Goal: Entertainment & Leisure: Browse casually

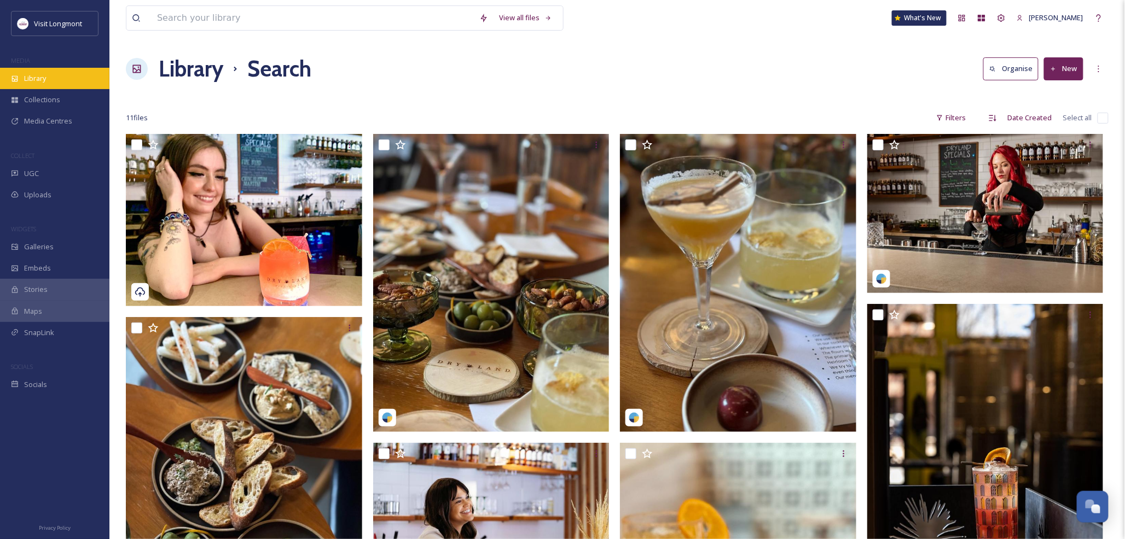
click at [40, 79] on span "Library" at bounding box center [35, 78] width 22 height 10
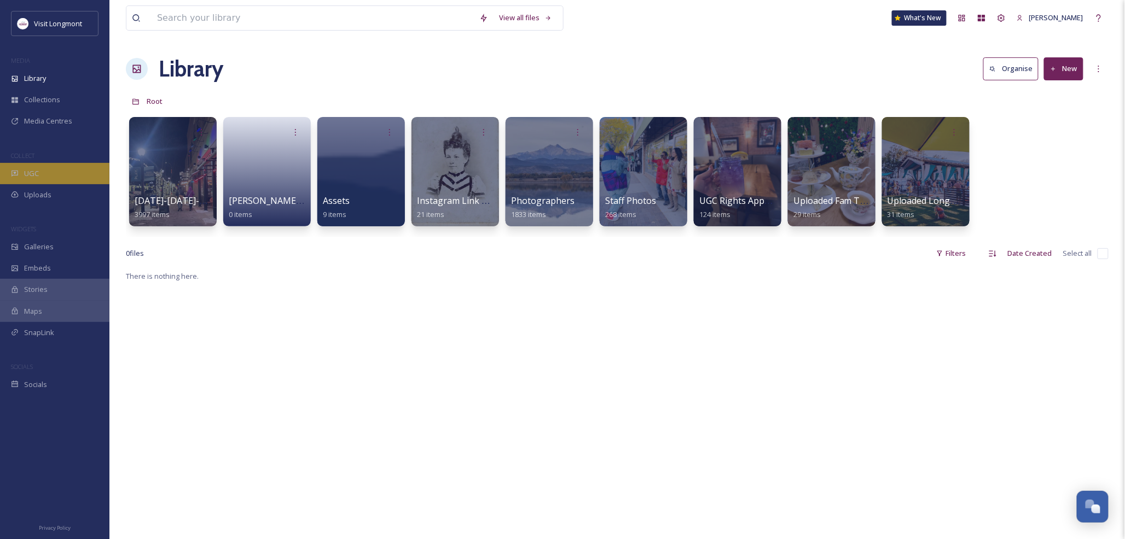
click at [38, 177] on span "UGC" at bounding box center [31, 173] width 15 height 10
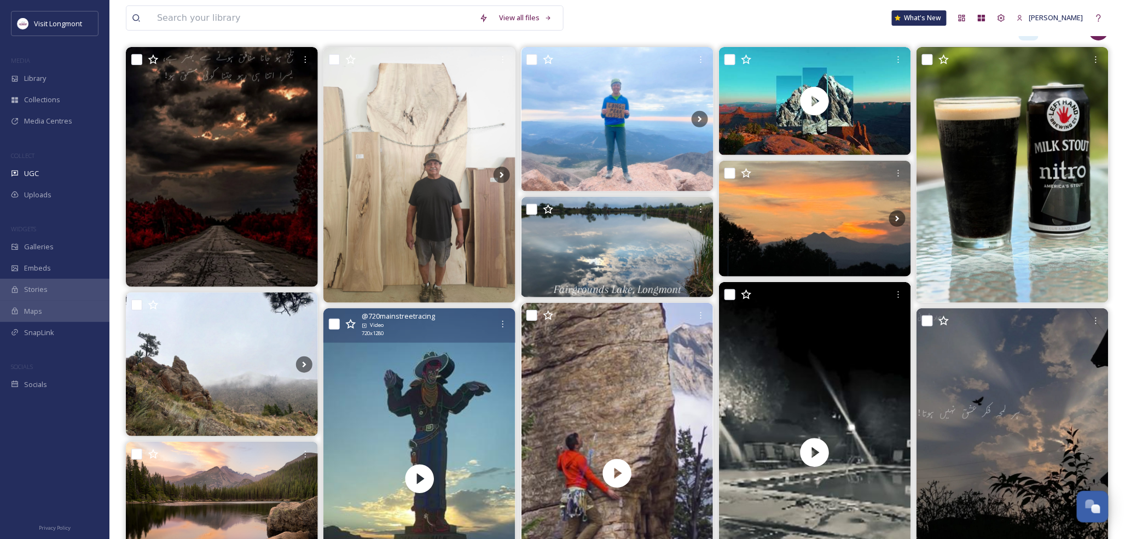
scroll to position [121, 0]
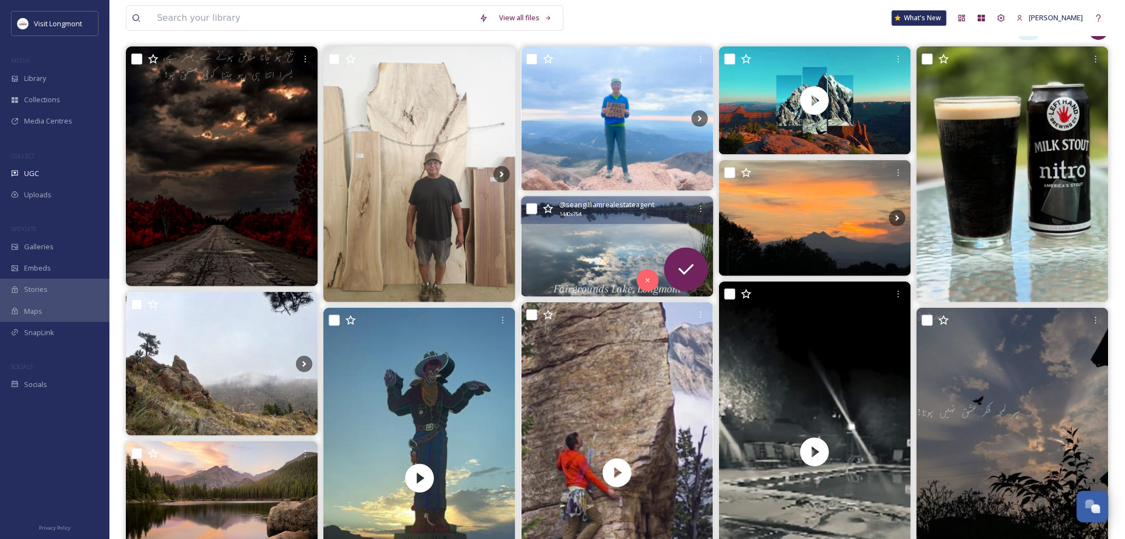
click at [558, 250] on img at bounding box center [617, 246] width 192 height 101
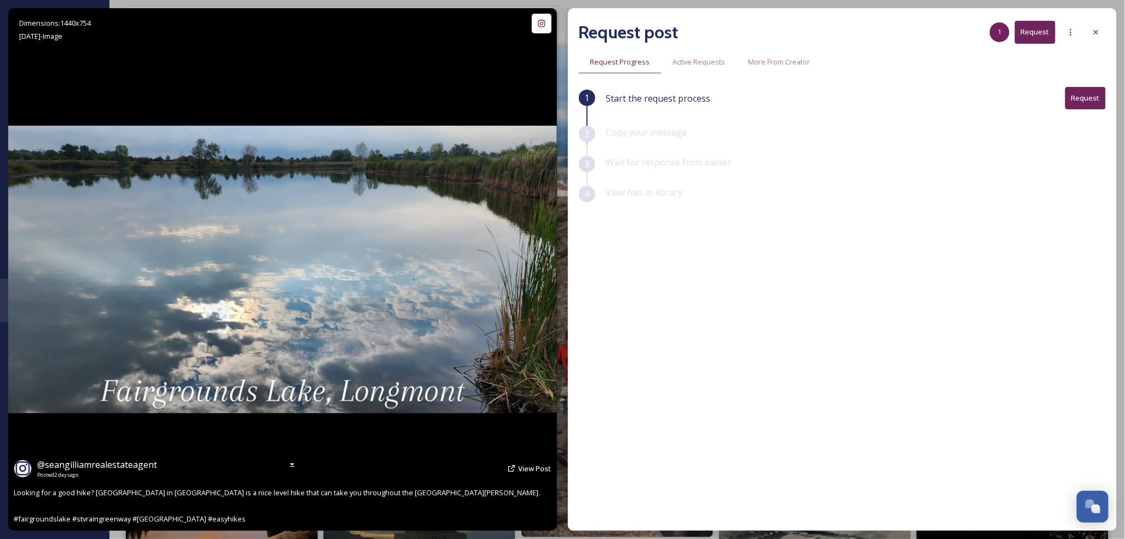
scroll to position [182, 0]
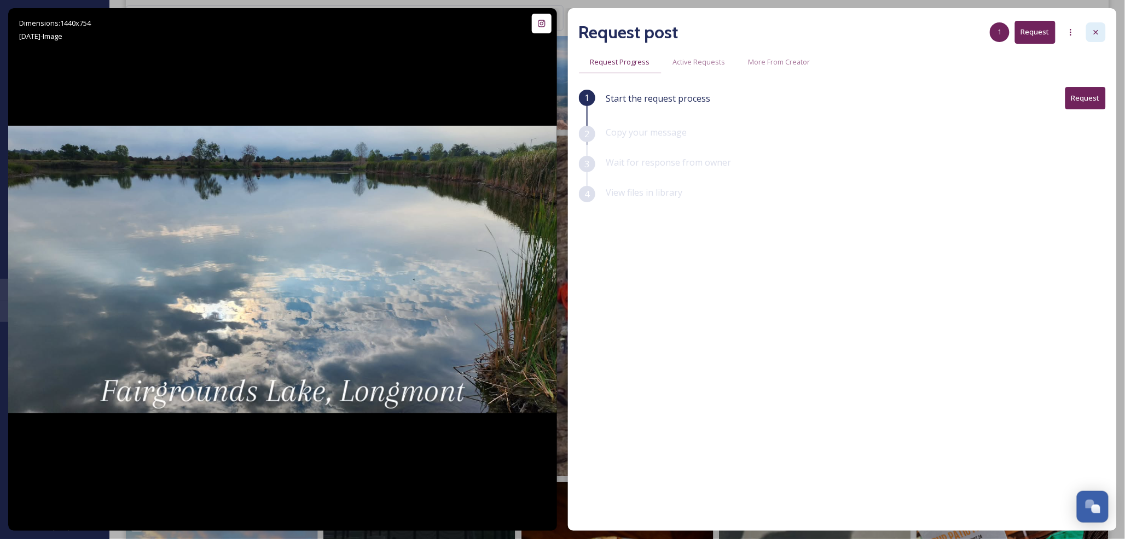
click at [1093, 28] on icon at bounding box center [1095, 32] width 9 height 9
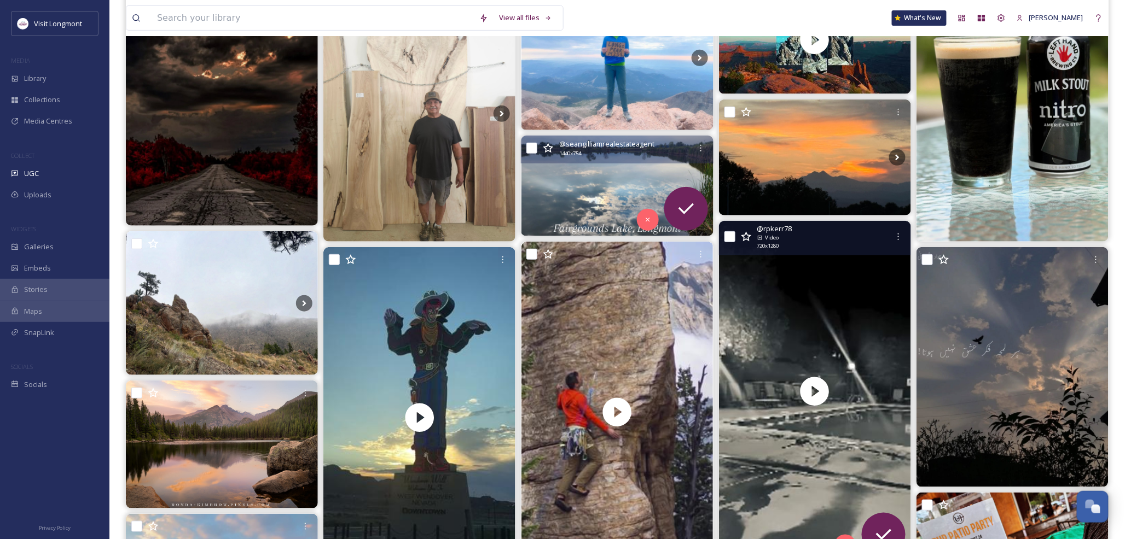
scroll to position [121, 0]
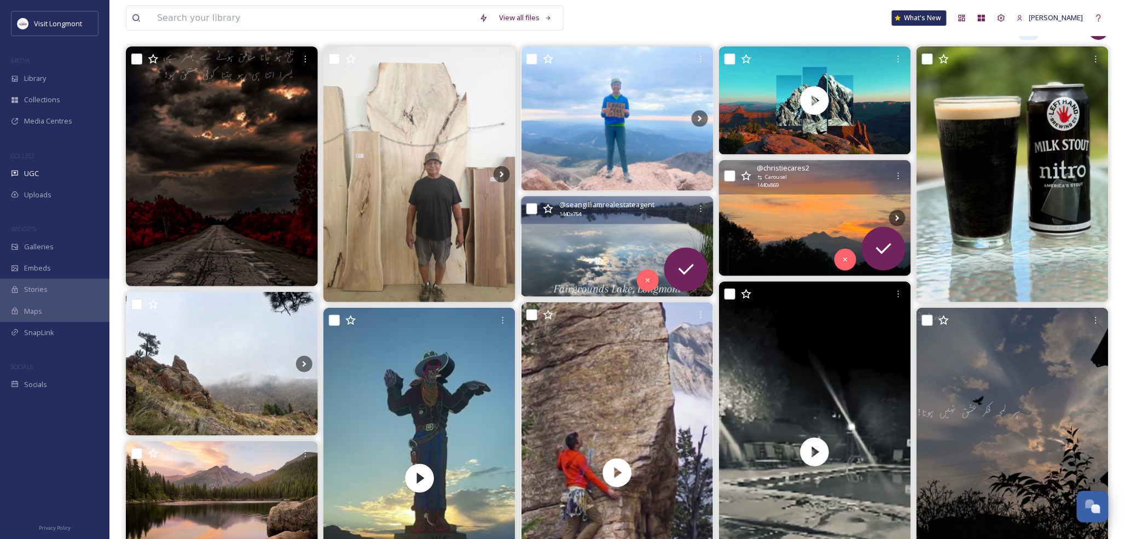
click at [753, 210] on img at bounding box center [815, 218] width 192 height 116
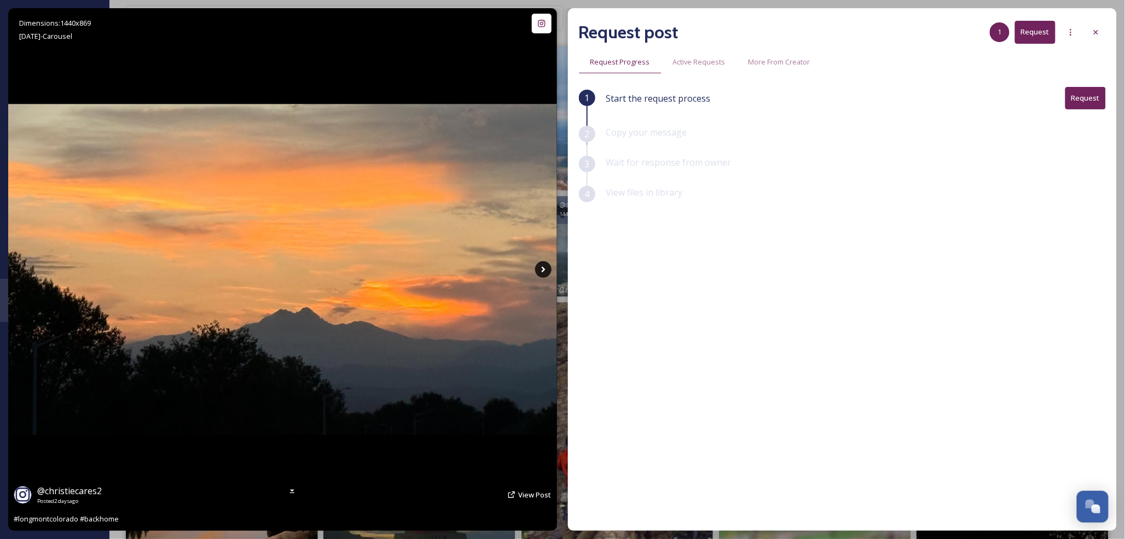
click at [545, 270] on icon at bounding box center [543, 270] width 4 height 6
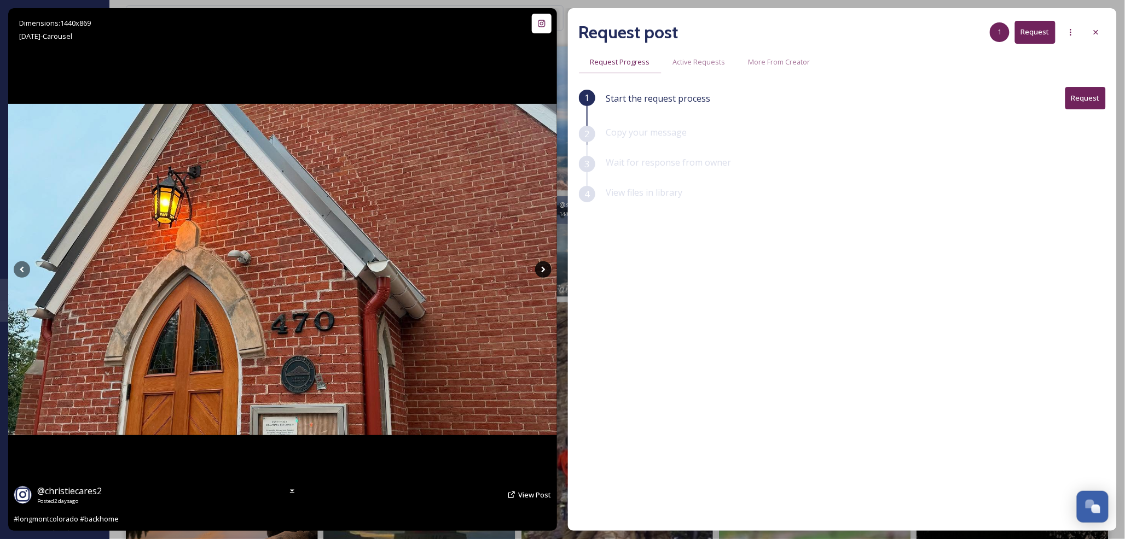
click at [545, 270] on icon at bounding box center [543, 270] width 4 height 6
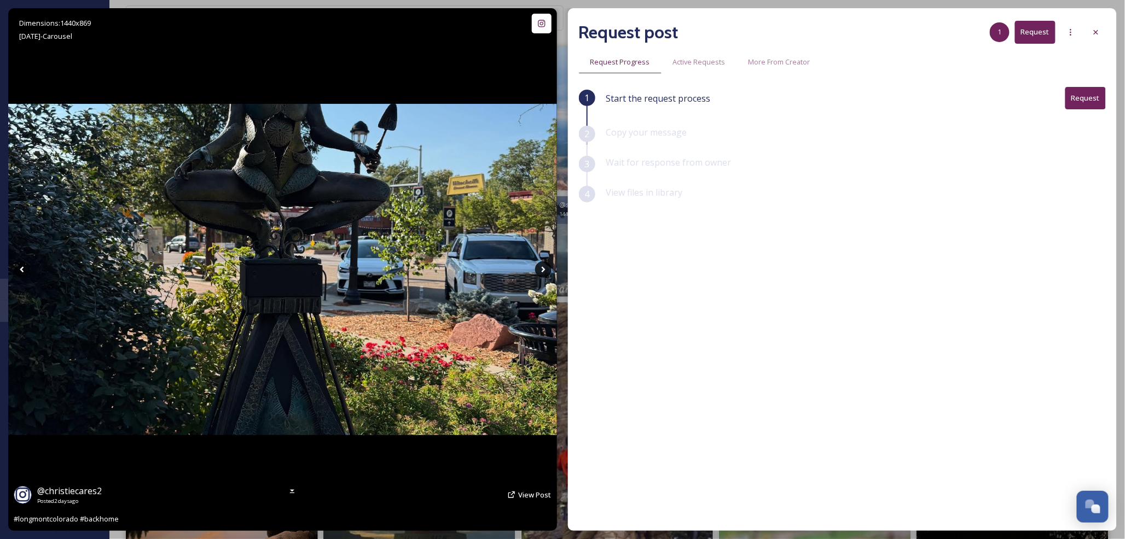
click at [544, 265] on icon at bounding box center [543, 269] width 16 height 16
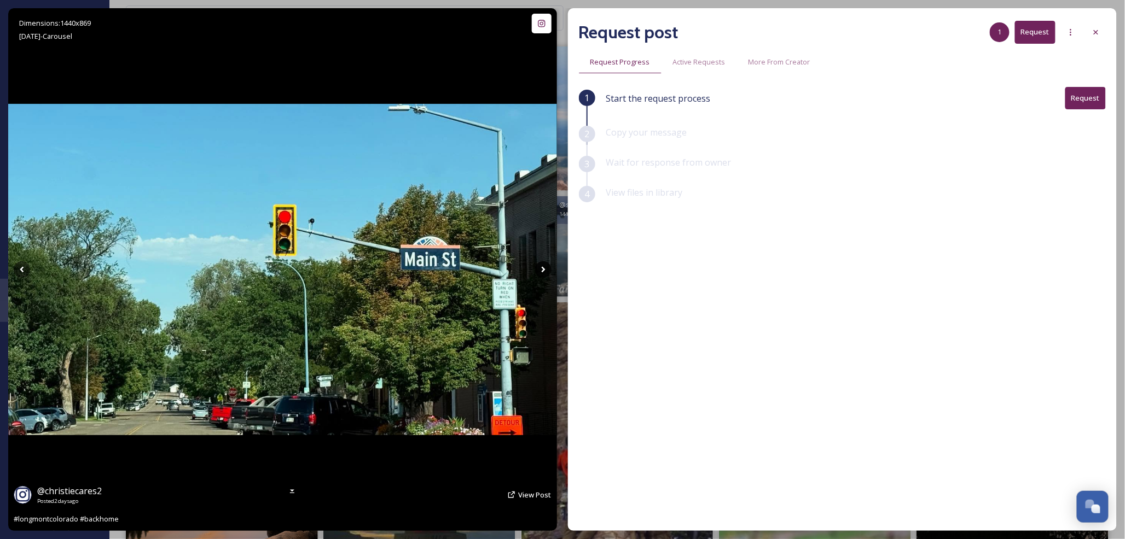
click at [542, 270] on icon at bounding box center [543, 269] width 16 height 16
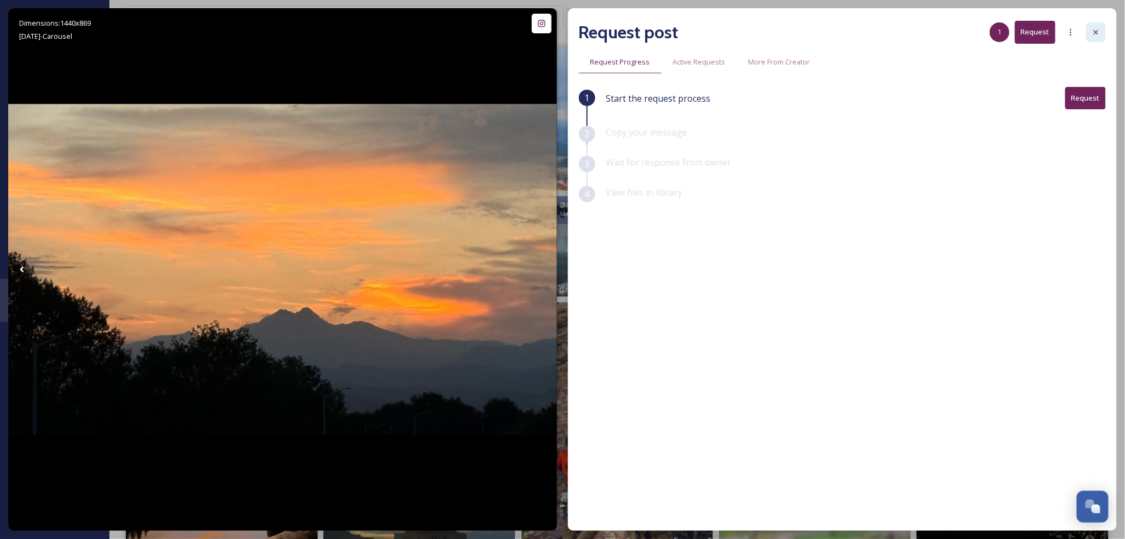
click at [1092, 28] on icon at bounding box center [1095, 32] width 9 height 9
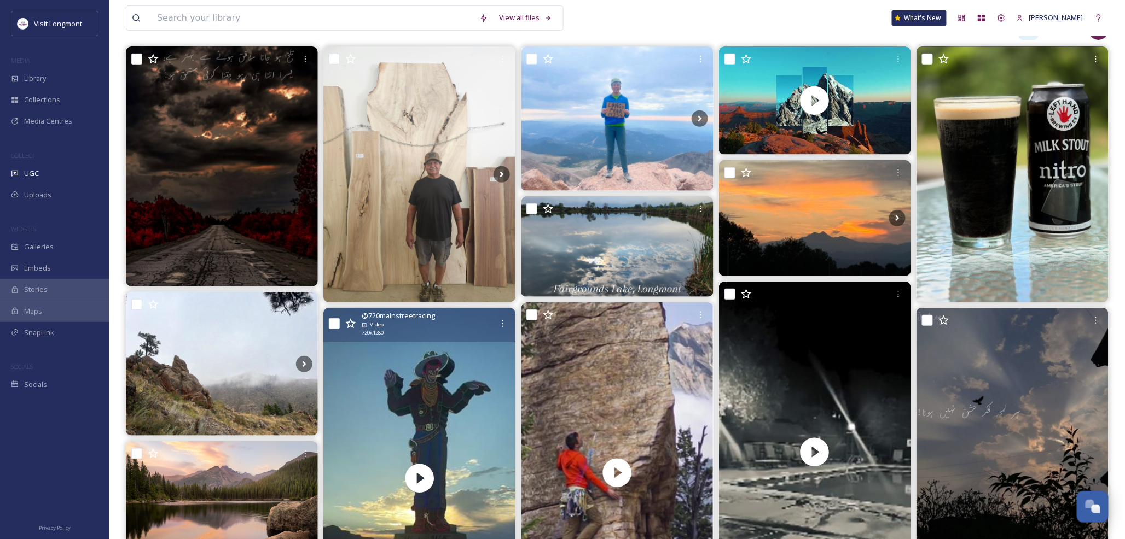
scroll to position [182, 0]
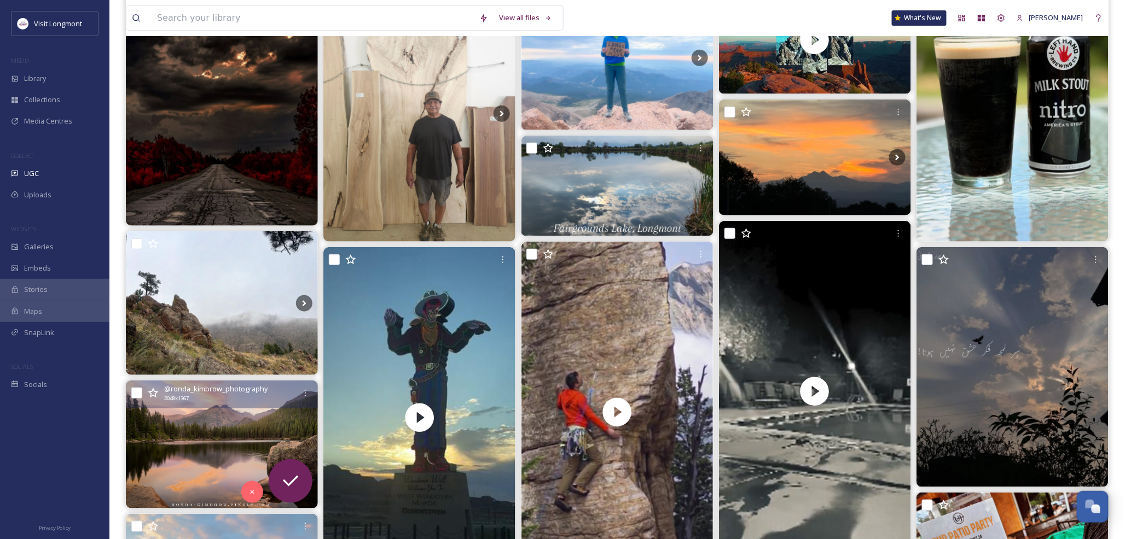
click at [209, 433] on img at bounding box center [222, 445] width 192 height 128
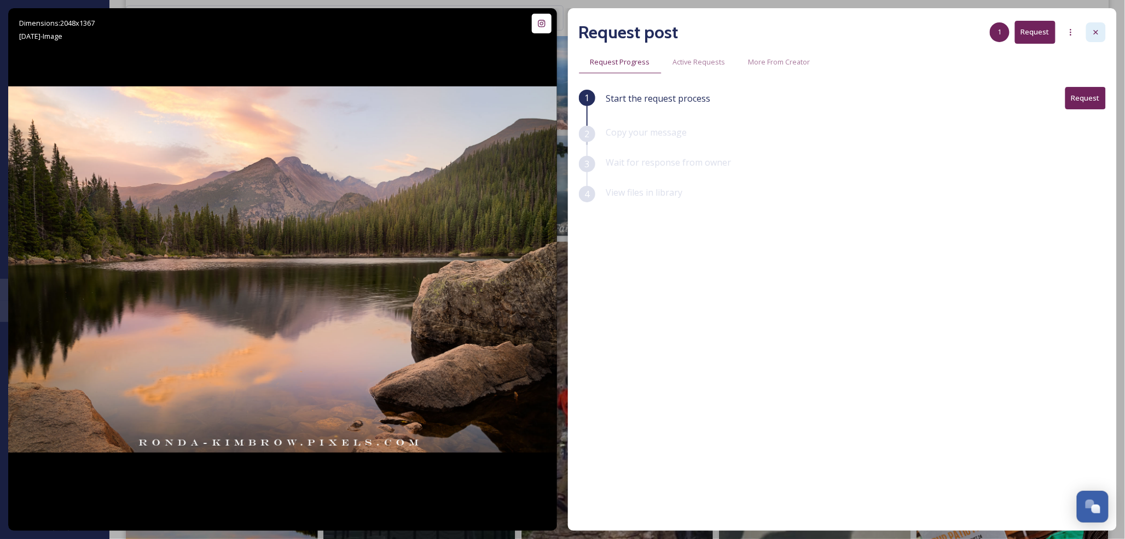
click at [1095, 31] on icon at bounding box center [1096, 32] width 4 height 4
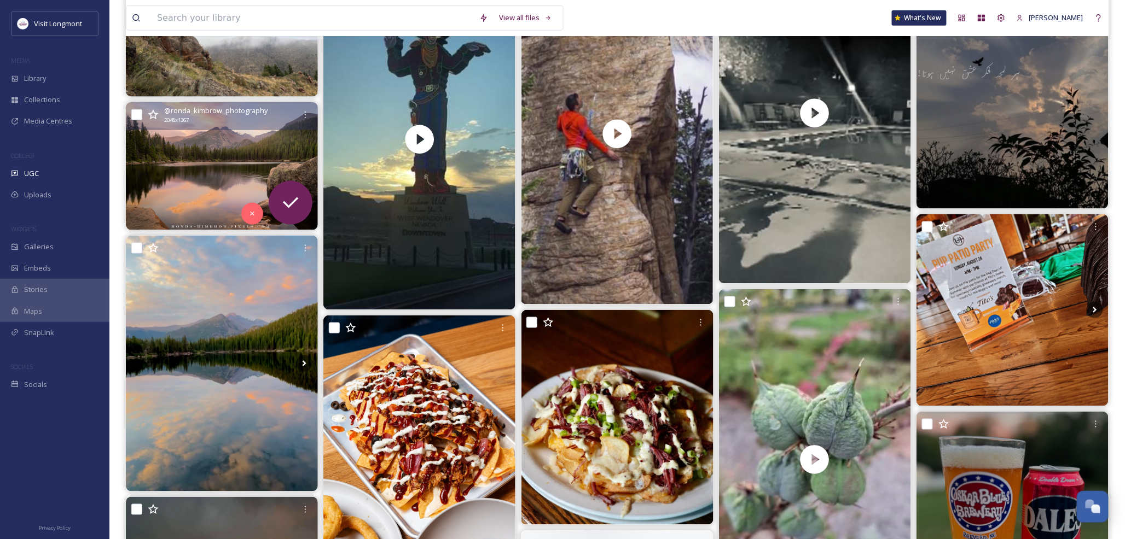
scroll to position [608, 0]
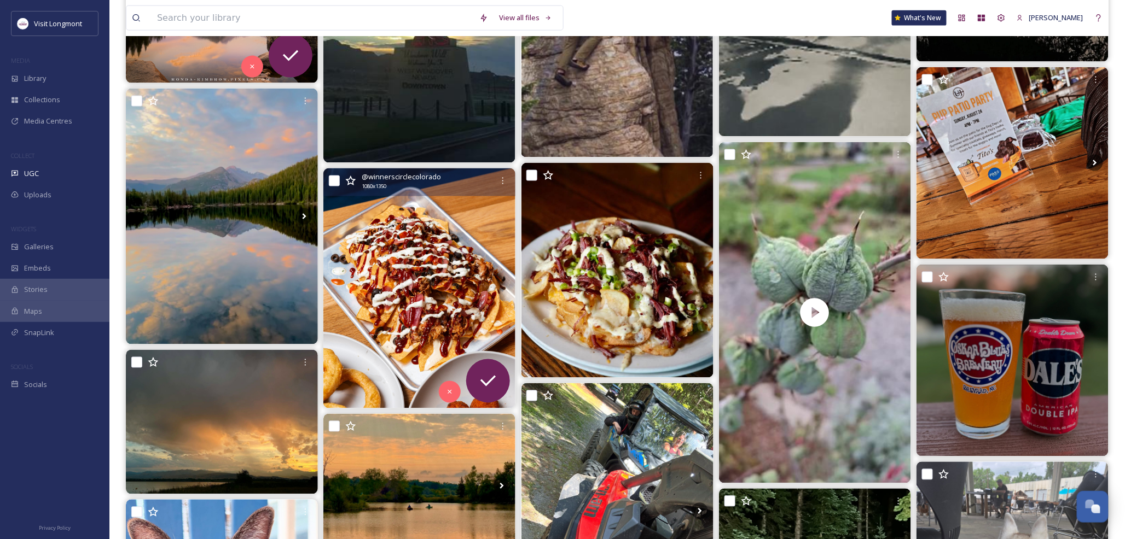
click at [405, 312] on img at bounding box center [419, 288] width 192 height 240
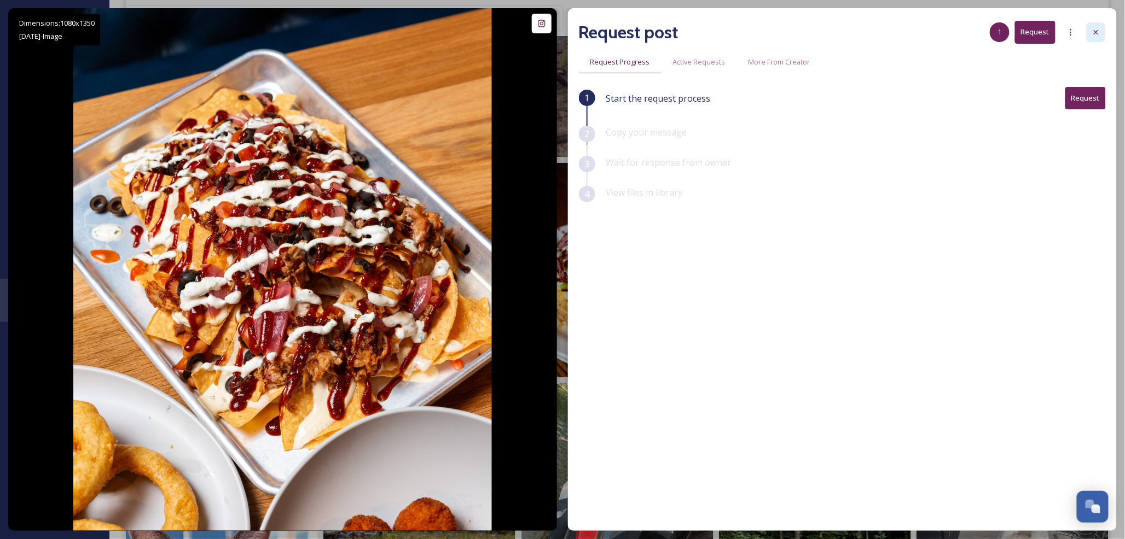
click at [1095, 31] on icon at bounding box center [1096, 32] width 4 height 4
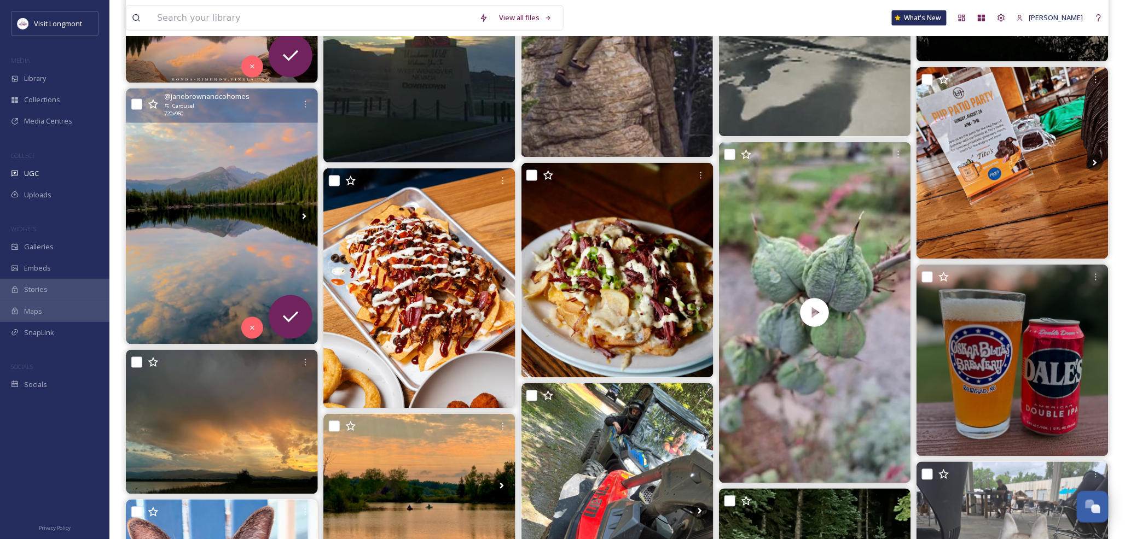
click at [233, 245] on img at bounding box center [222, 217] width 192 height 256
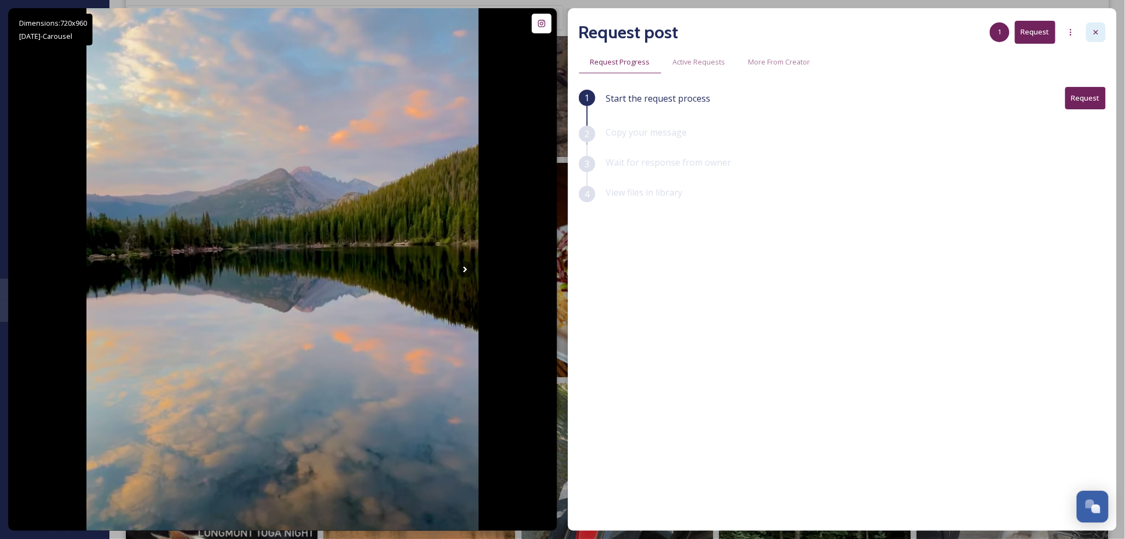
click at [1097, 29] on icon at bounding box center [1095, 32] width 9 height 9
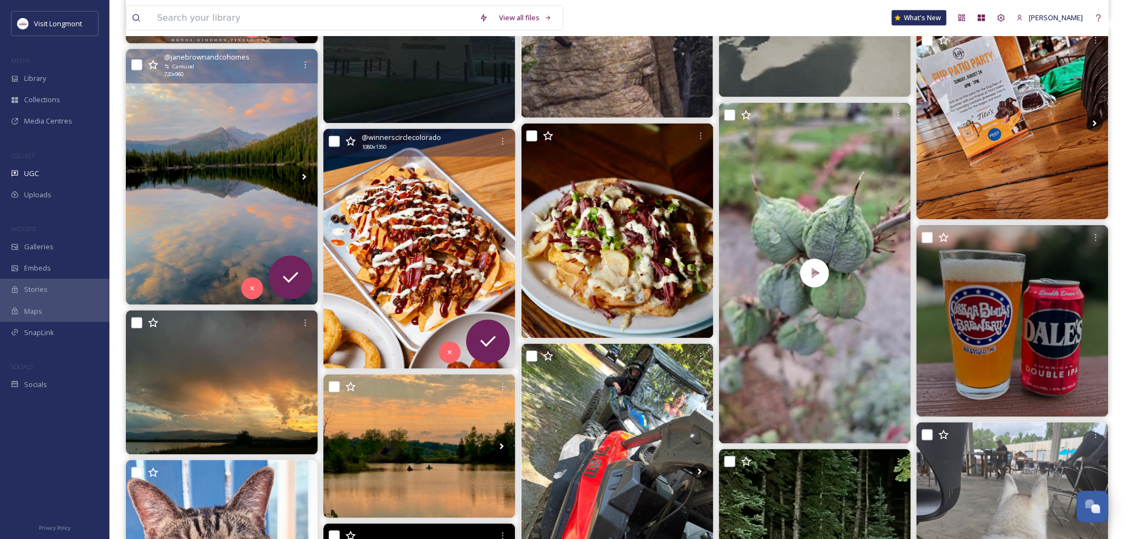
scroll to position [669, 0]
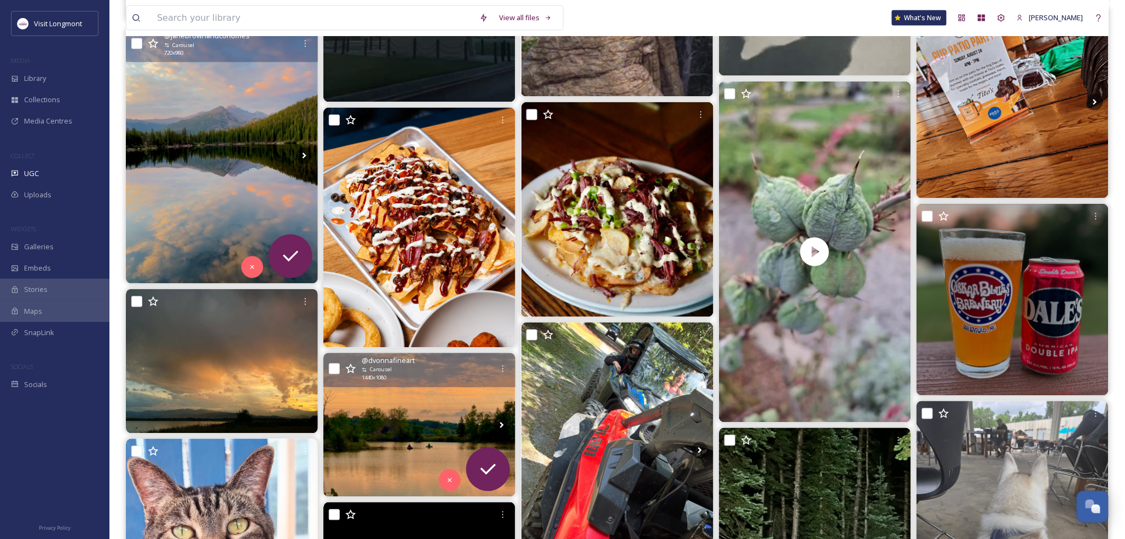
click at [395, 402] on img at bounding box center [419, 425] width 192 height 144
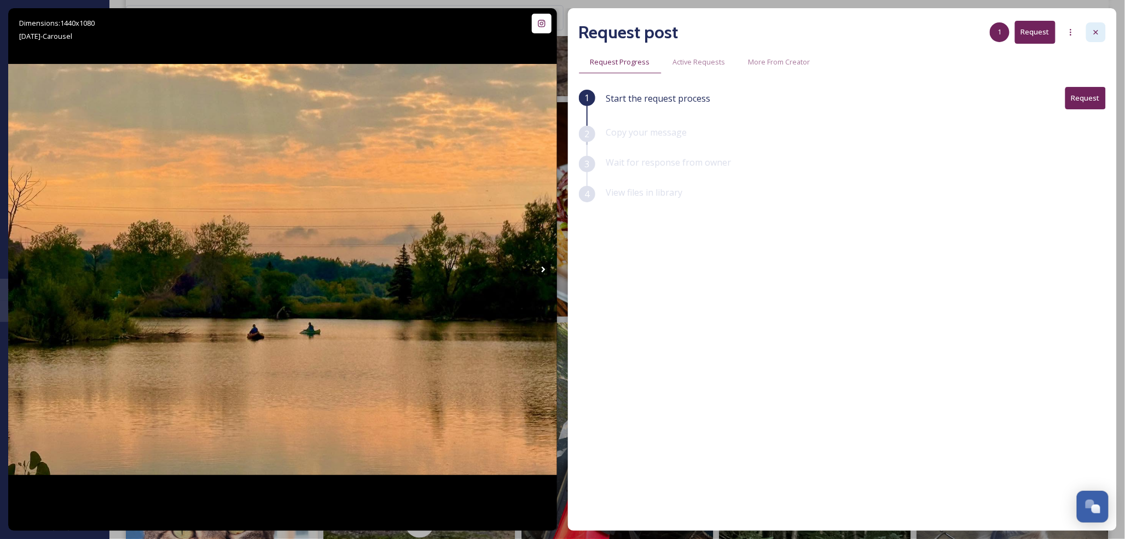
click at [1093, 33] on icon at bounding box center [1095, 32] width 9 height 9
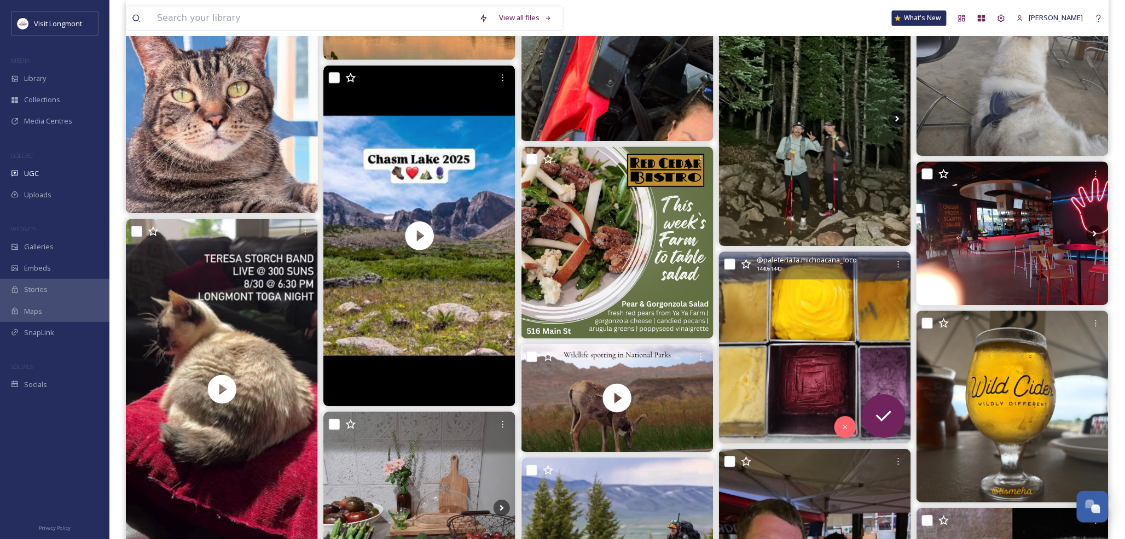
scroll to position [1033, 0]
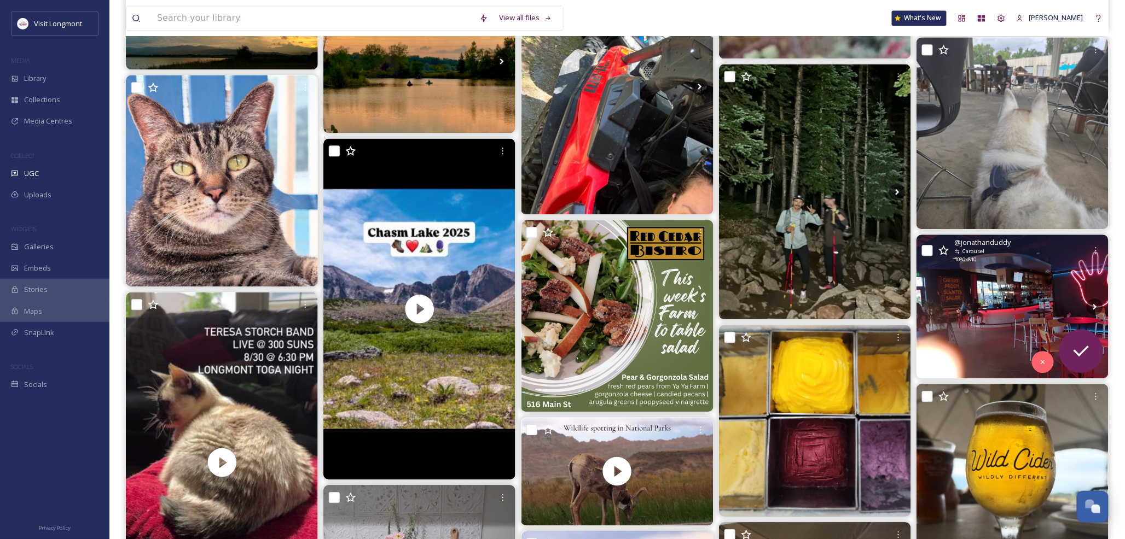
click at [974, 326] on img at bounding box center [1012, 307] width 192 height 144
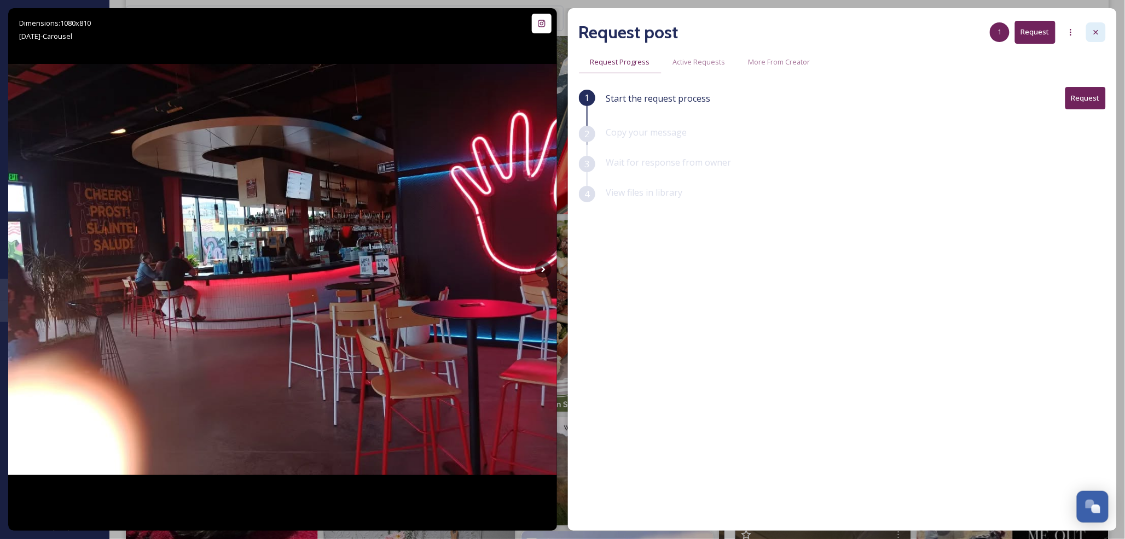
click at [1097, 33] on icon at bounding box center [1096, 32] width 4 height 4
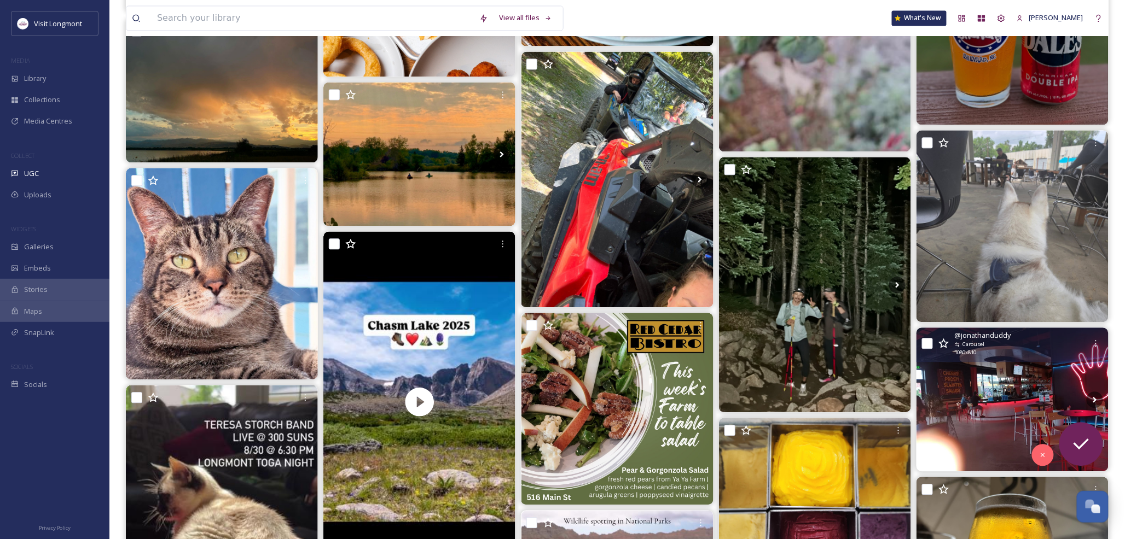
scroll to position [851, 0]
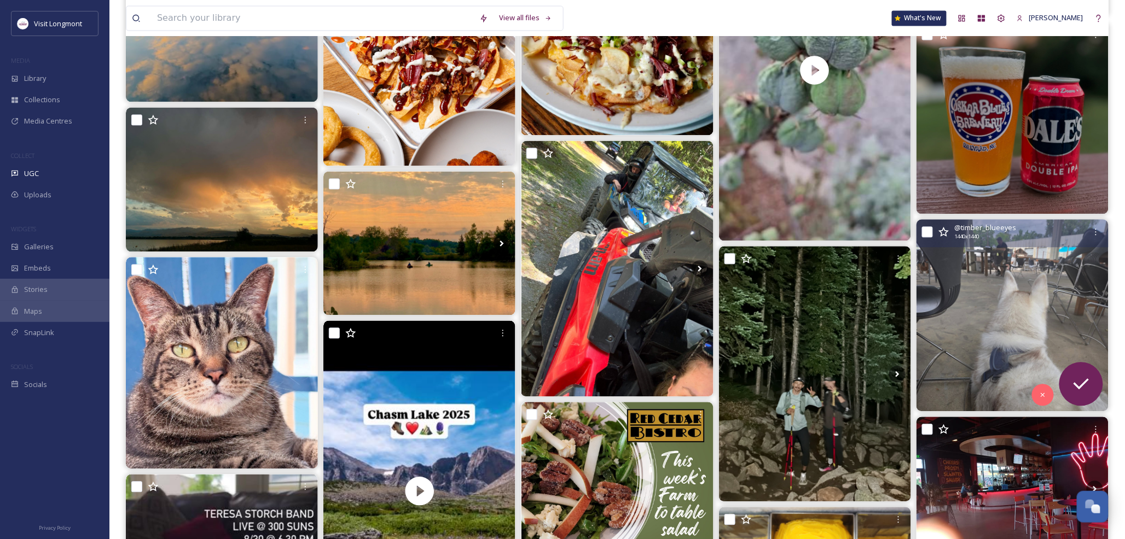
click at [983, 278] on img at bounding box center [1012, 315] width 192 height 192
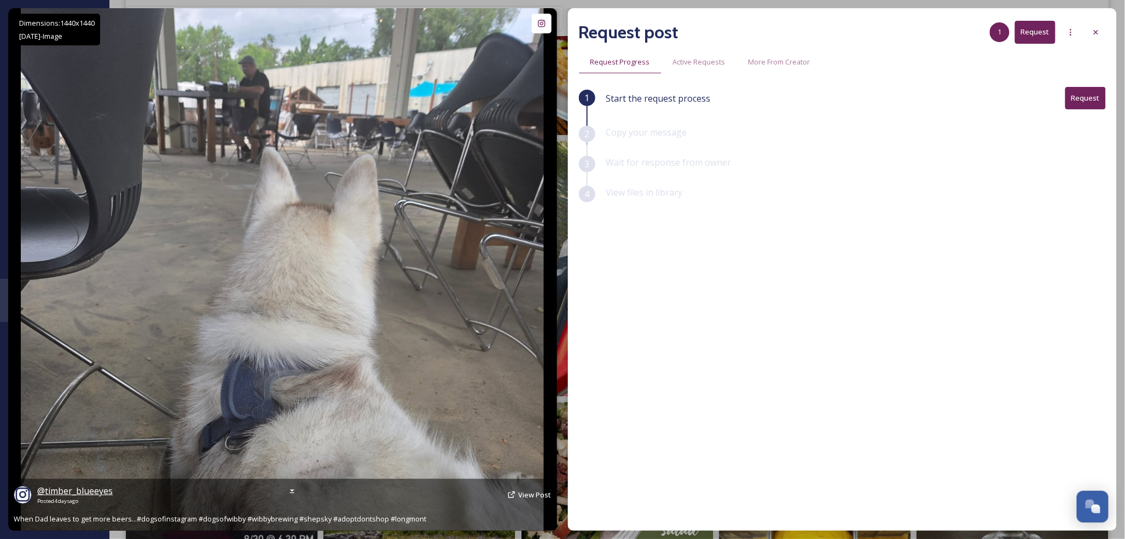
click at [81, 491] on span "@ timber_blueeyes" at bounding box center [74, 491] width 75 height 12
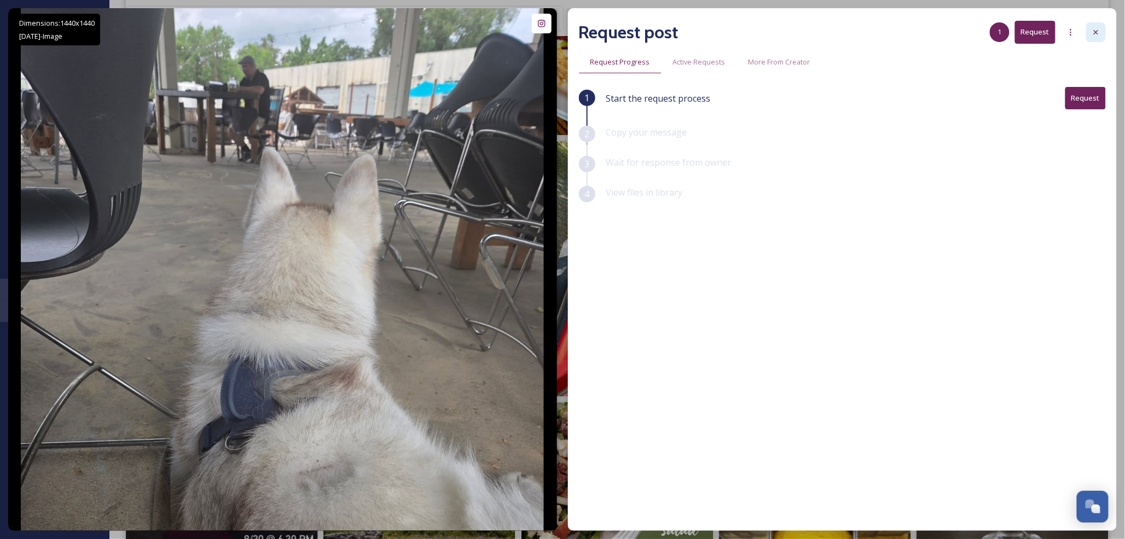
click at [1093, 37] on div at bounding box center [1096, 32] width 20 height 20
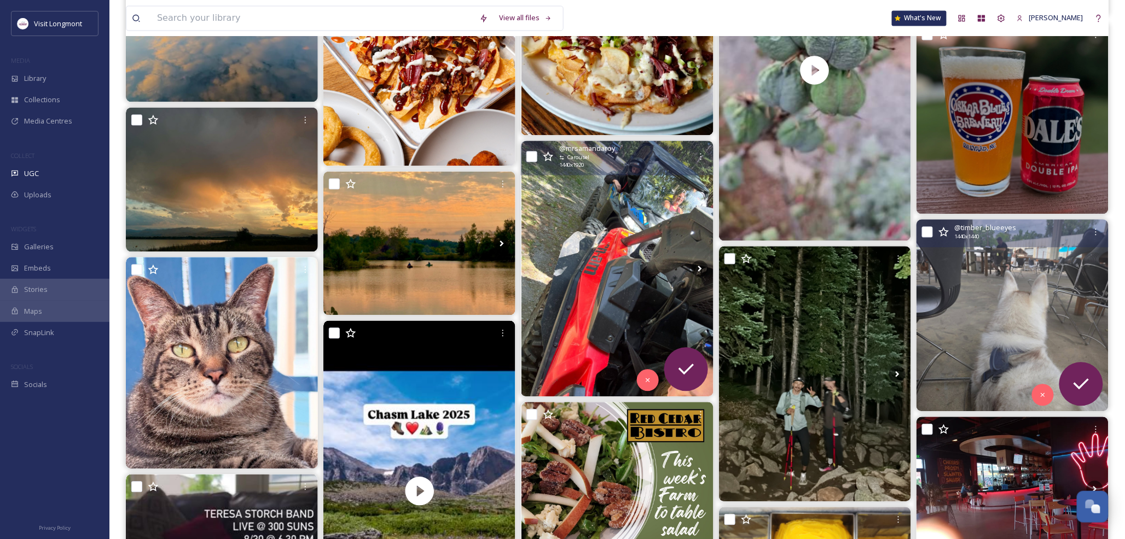
scroll to position [669, 0]
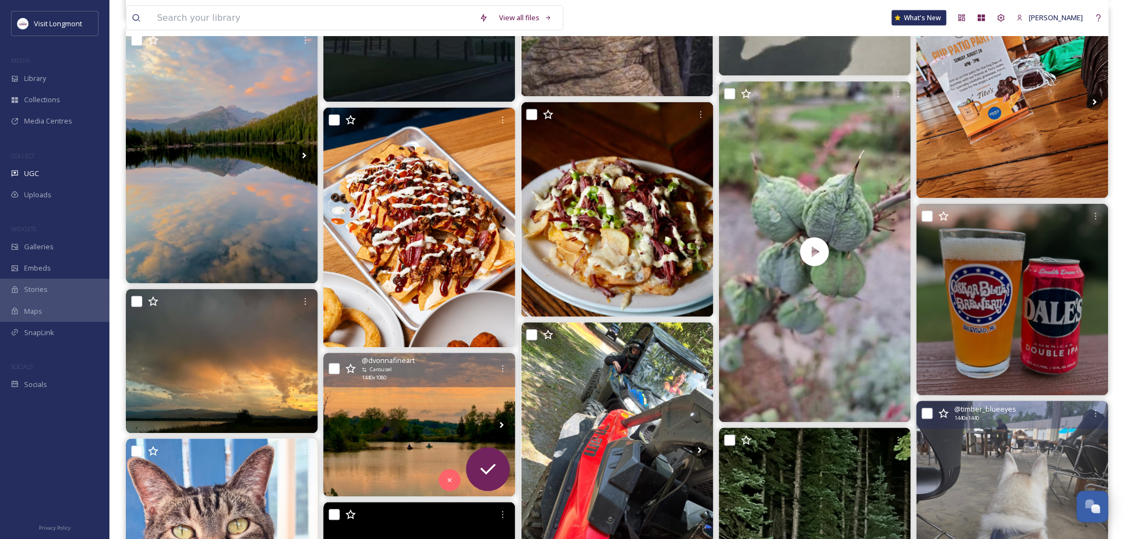
click at [441, 431] on img at bounding box center [419, 425] width 192 height 144
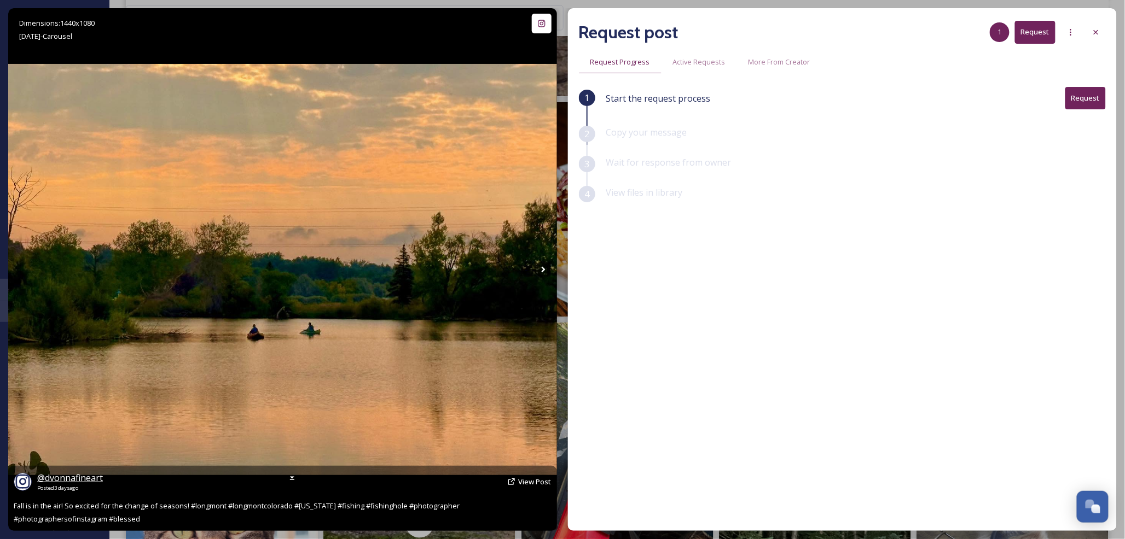
click at [63, 473] on span "@ dvonnafineart" at bounding box center [70, 478] width 66 height 12
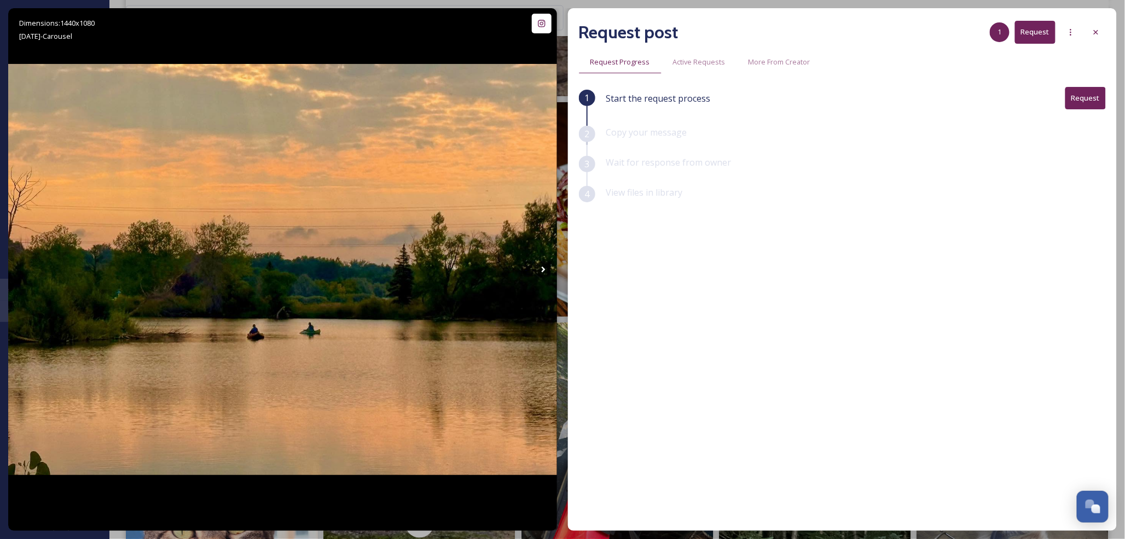
click at [1081, 101] on button "Request" at bounding box center [1085, 98] width 40 height 22
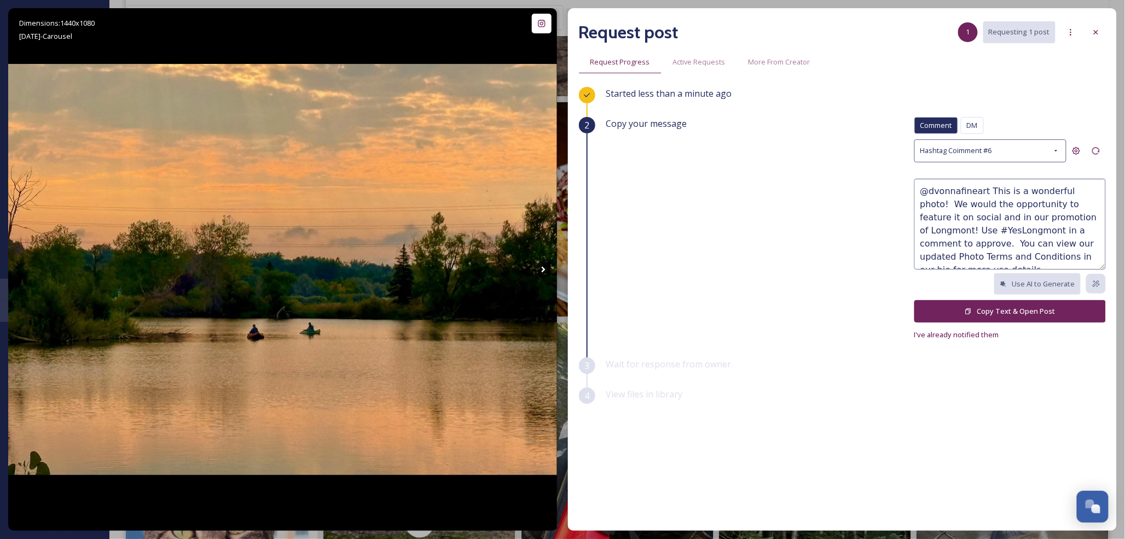
click at [961, 220] on textarea "@dvonnafineart This is a wonderful photo! We would the opportunity to feature i…" at bounding box center [1009, 224] width 191 height 91
click at [1087, 31] on div at bounding box center [1096, 32] width 20 height 20
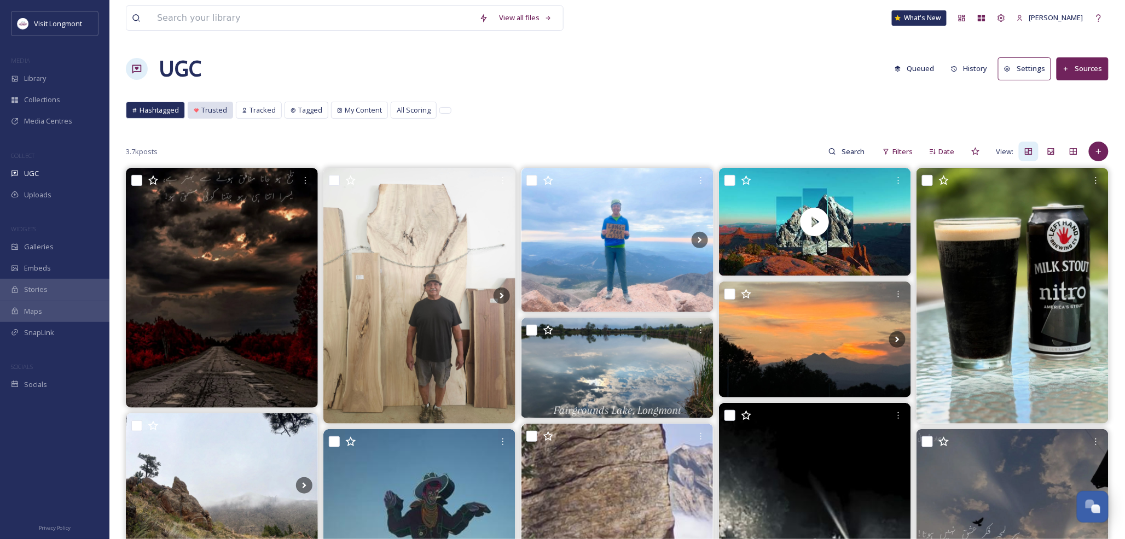
click at [217, 115] on span "Trusted" at bounding box center [214, 110] width 26 height 10
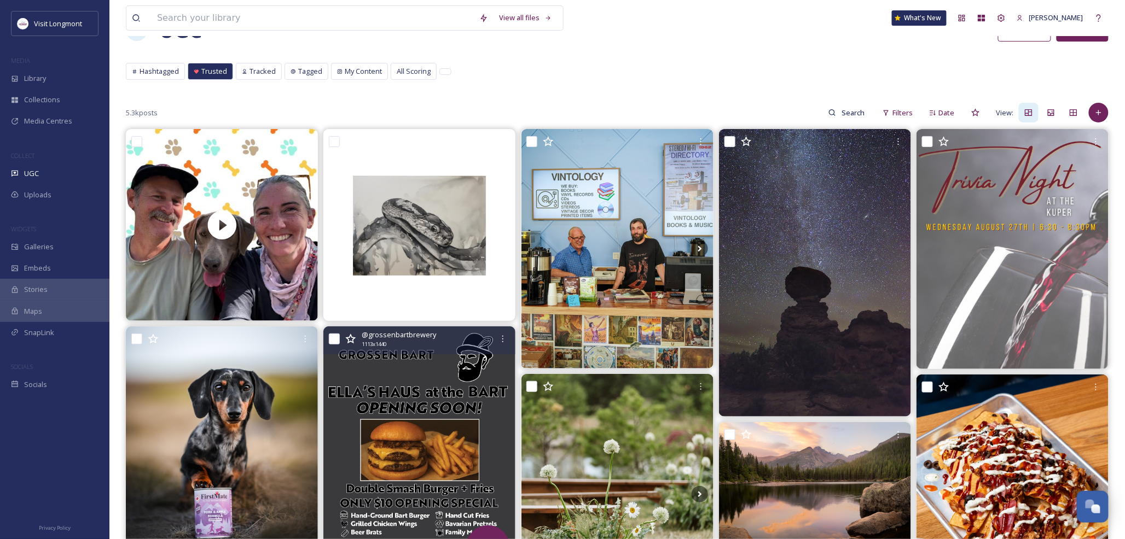
scroll to position [61, 0]
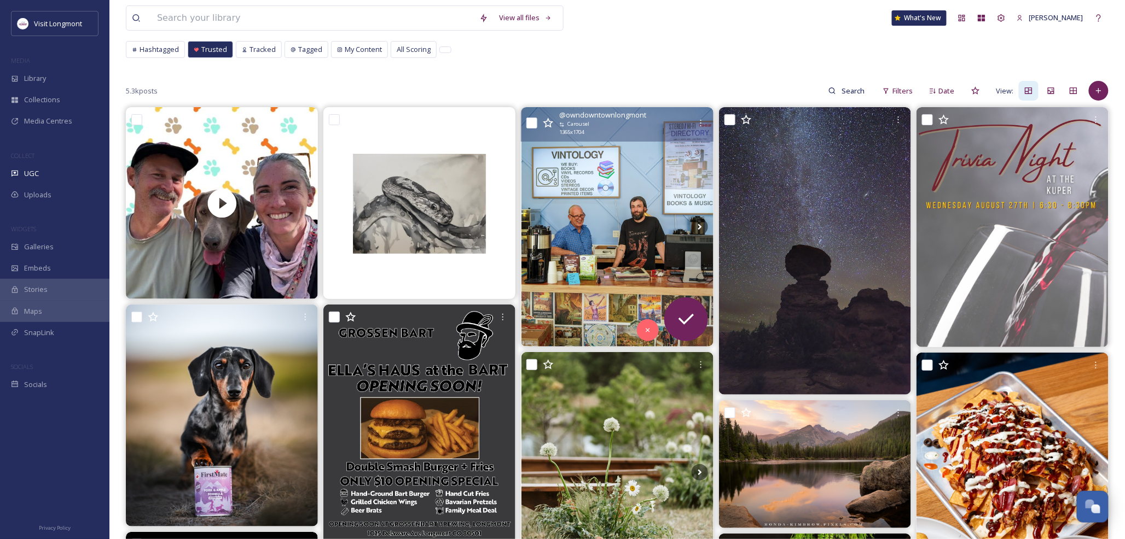
click at [635, 274] on img at bounding box center [617, 227] width 192 height 240
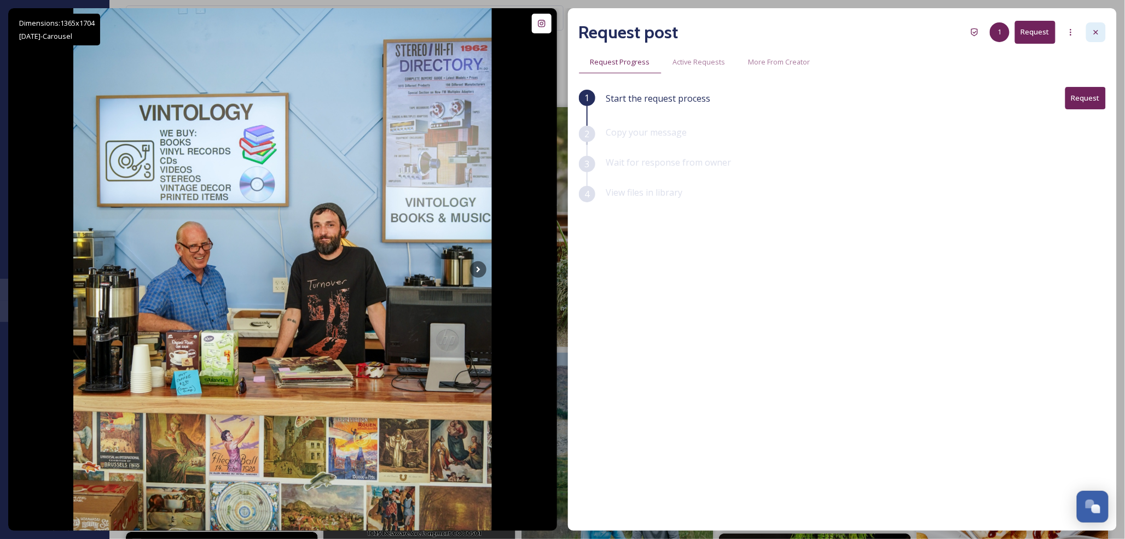
click at [1099, 31] on icon at bounding box center [1095, 32] width 9 height 9
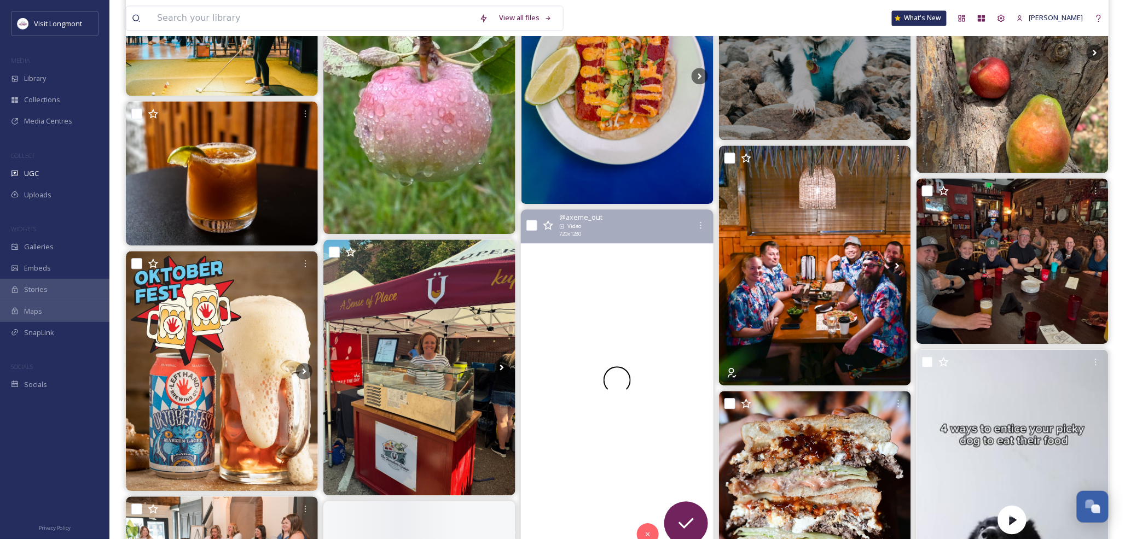
scroll to position [1094, 0]
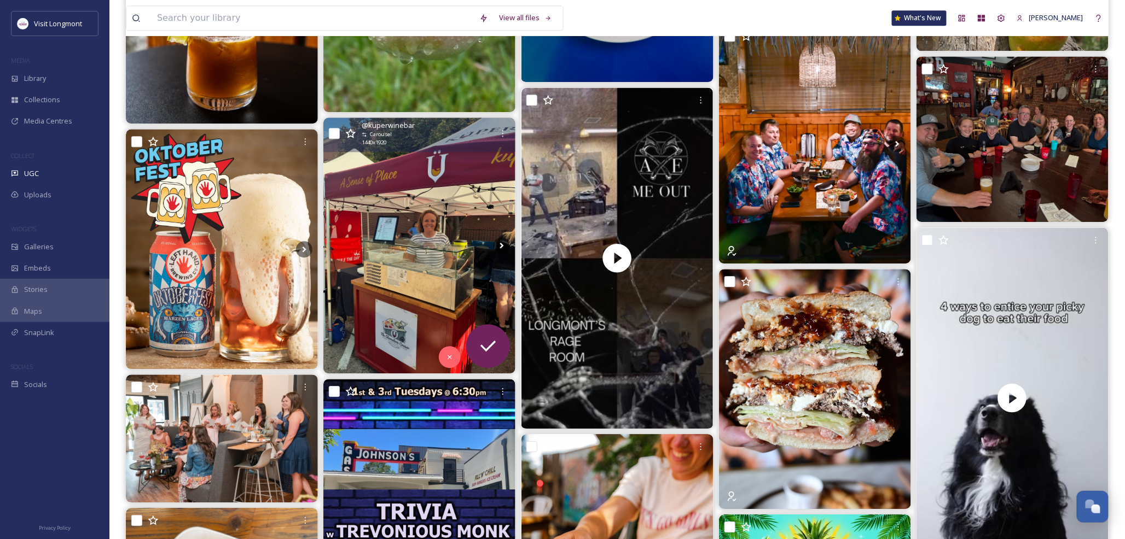
click at [424, 247] on img at bounding box center [419, 246] width 192 height 256
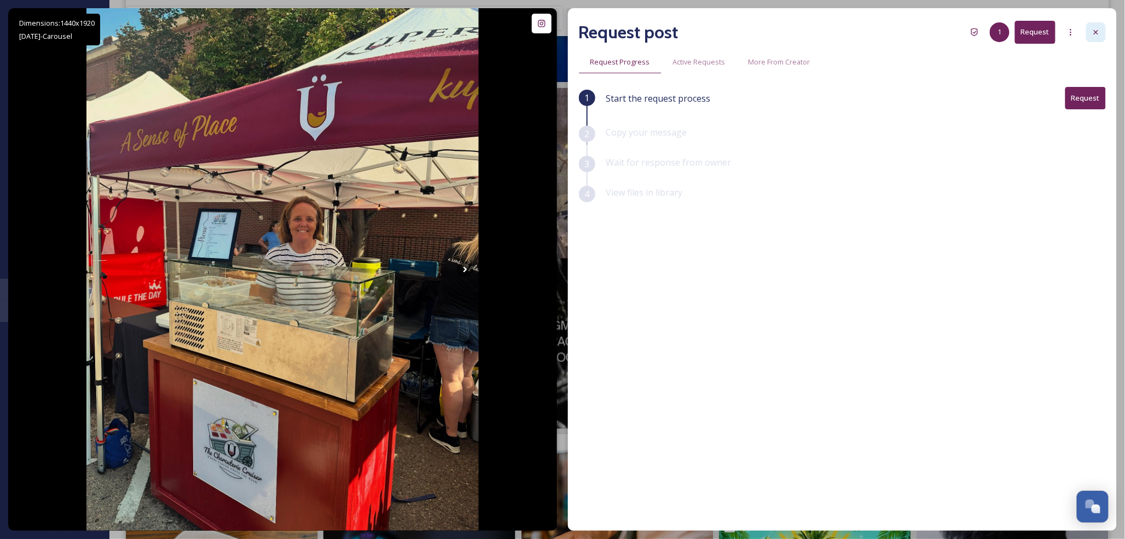
click at [1094, 35] on icon at bounding box center [1095, 32] width 9 height 9
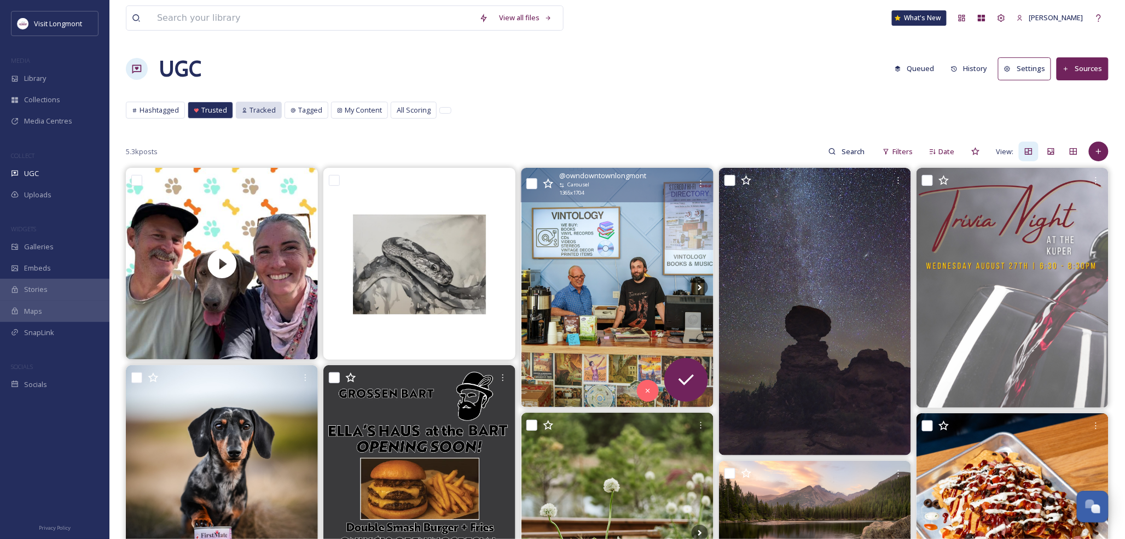
click at [254, 105] on div "Tracked" at bounding box center [258, 110] width 45 height 16
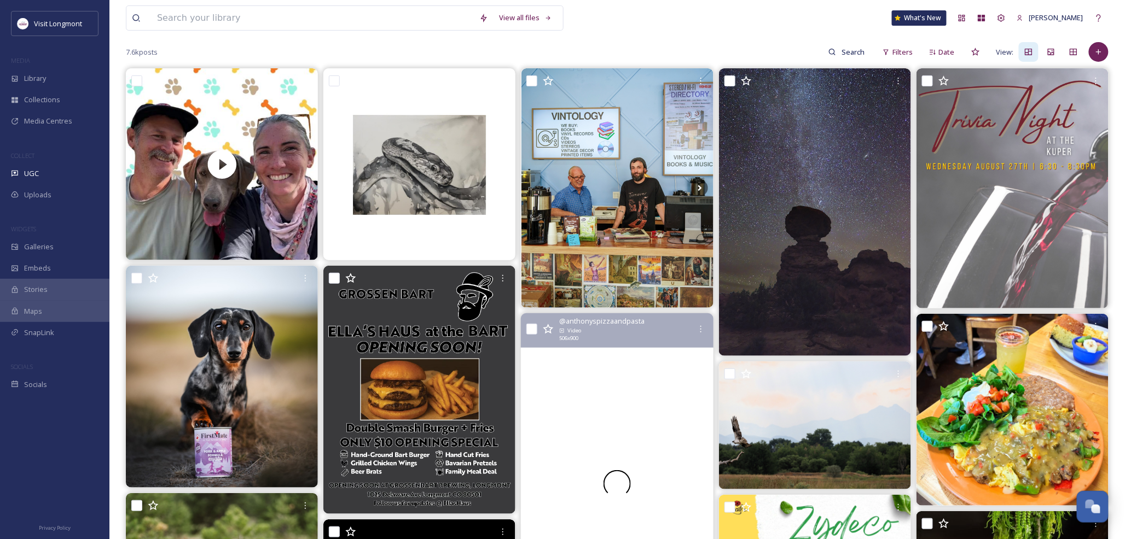
scroll to position [243, 0]
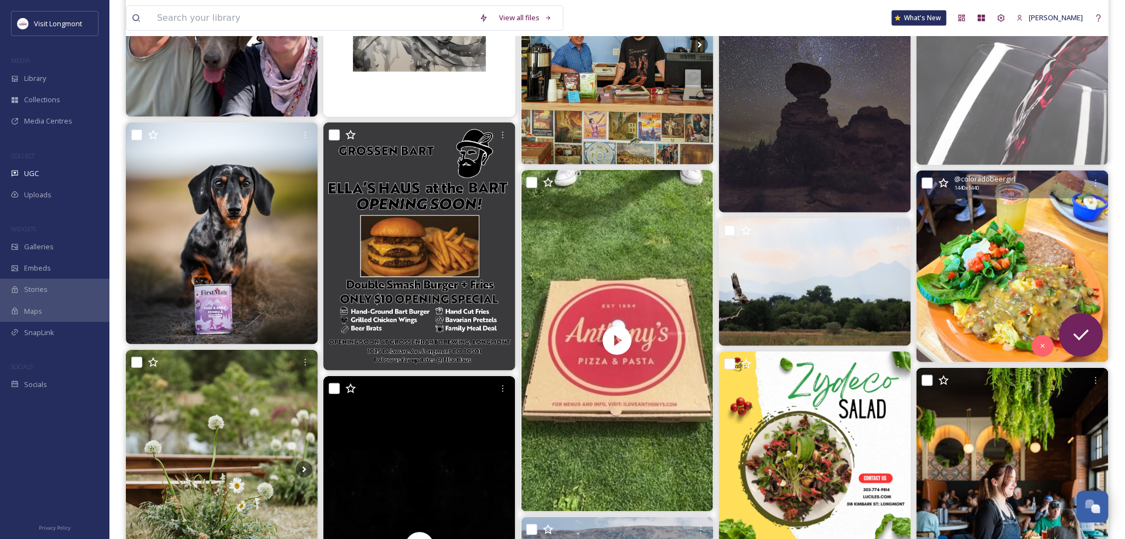
click at [975, 255] on img at bounding box center [1012, 267] width 192 height 192
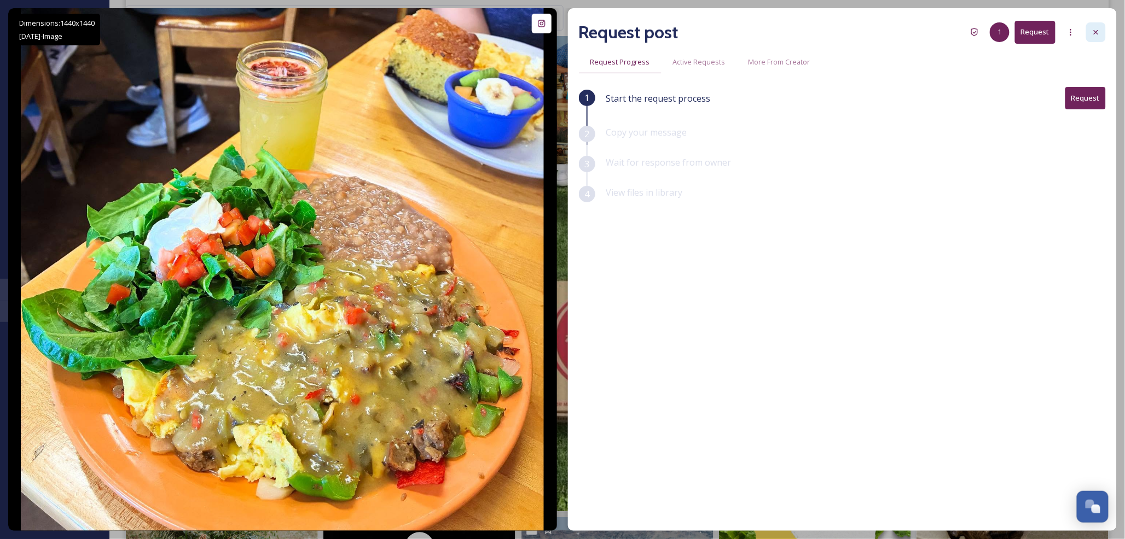
click at [1095, 31] on icon at bounding box center [1096, 32] width 4 height 4
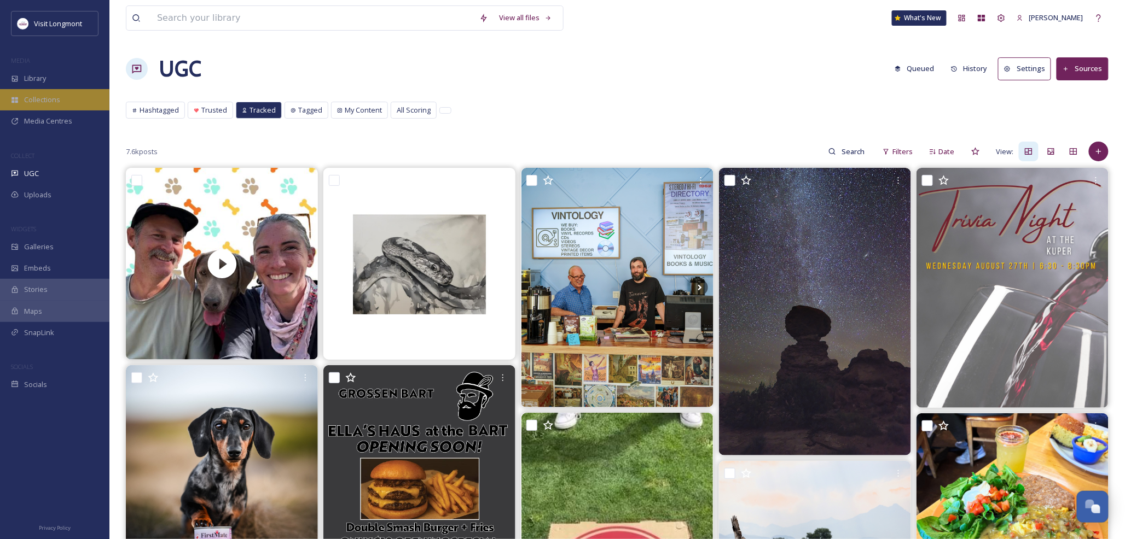
click at [48, 91] on div "Collections" at bounding box center [54, 99] width 109 height 21
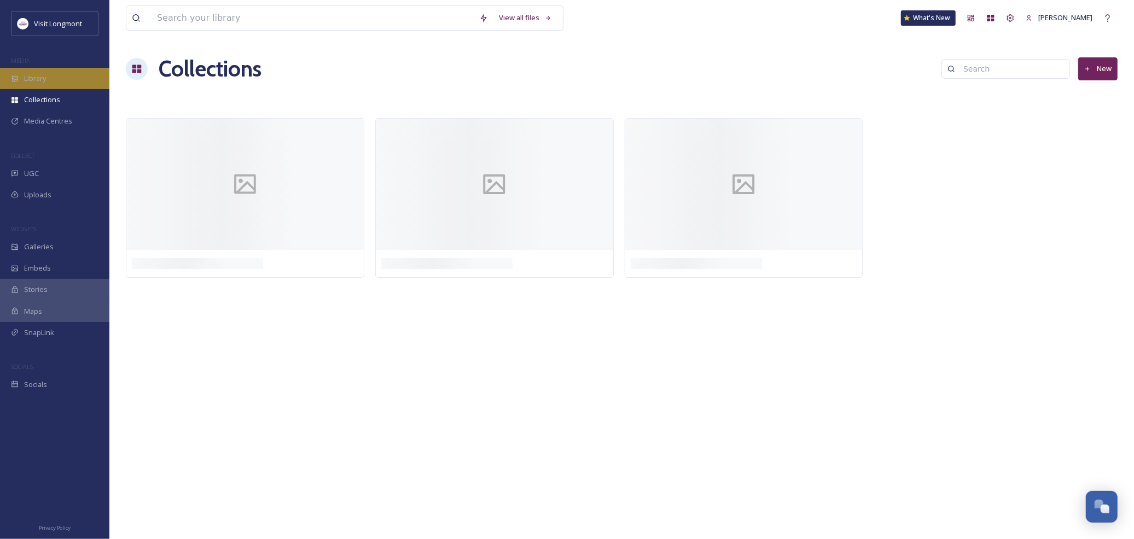
click at [45, 80] on span "Library" at bounding box center [35, 78] width 22 height 10
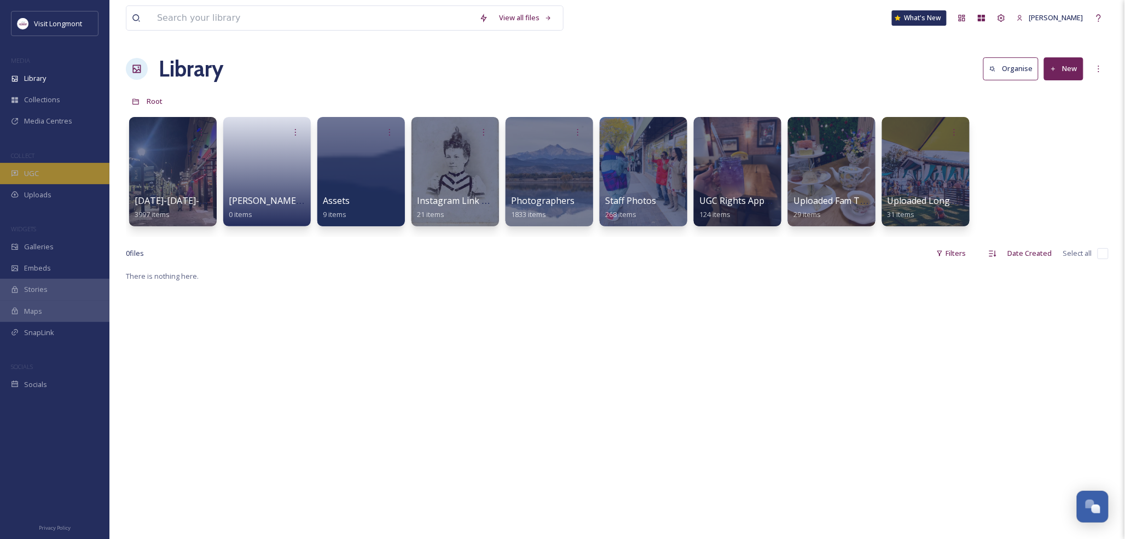
click at [36, 178] on span "UGC" at bounding box center [31, 173] width 15 height 10
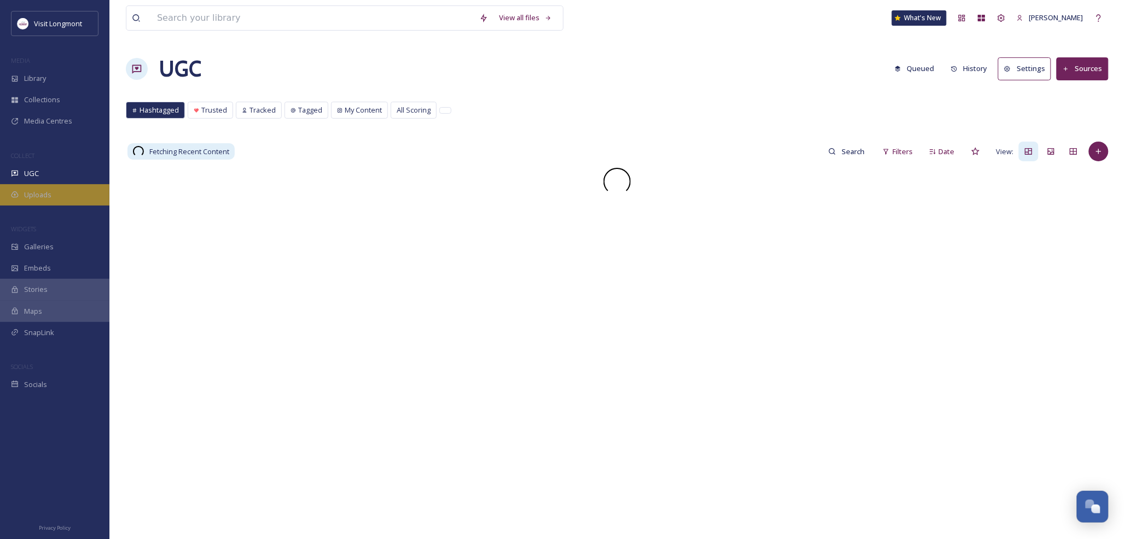
click at [48, 194] on span "Uploads" at bounding box center [37, 195] width 27 height 10
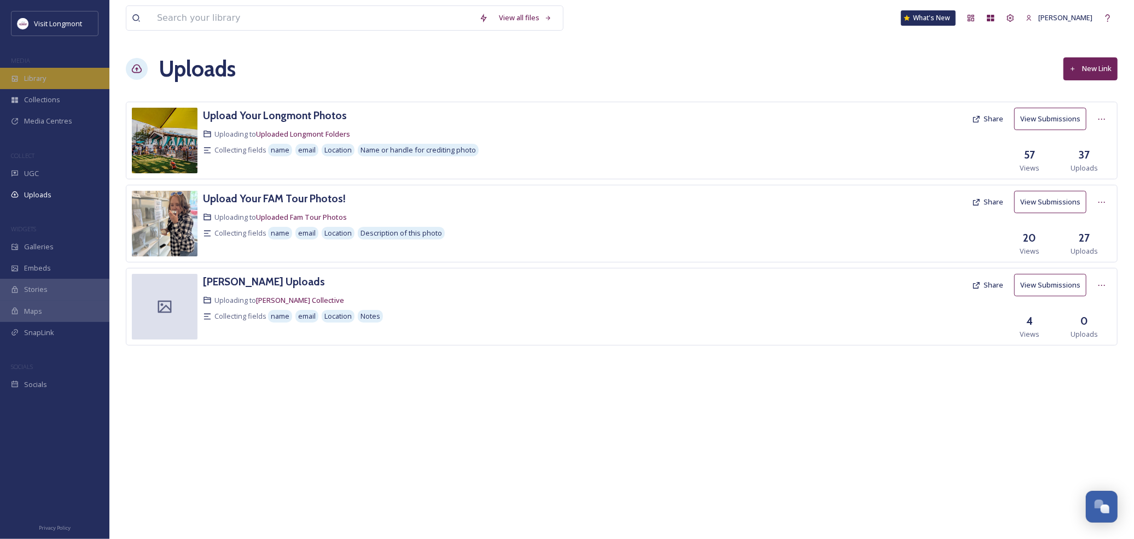
click at [53, 75] on div "Library" at bounding box center [54, 78] width 109 height 21
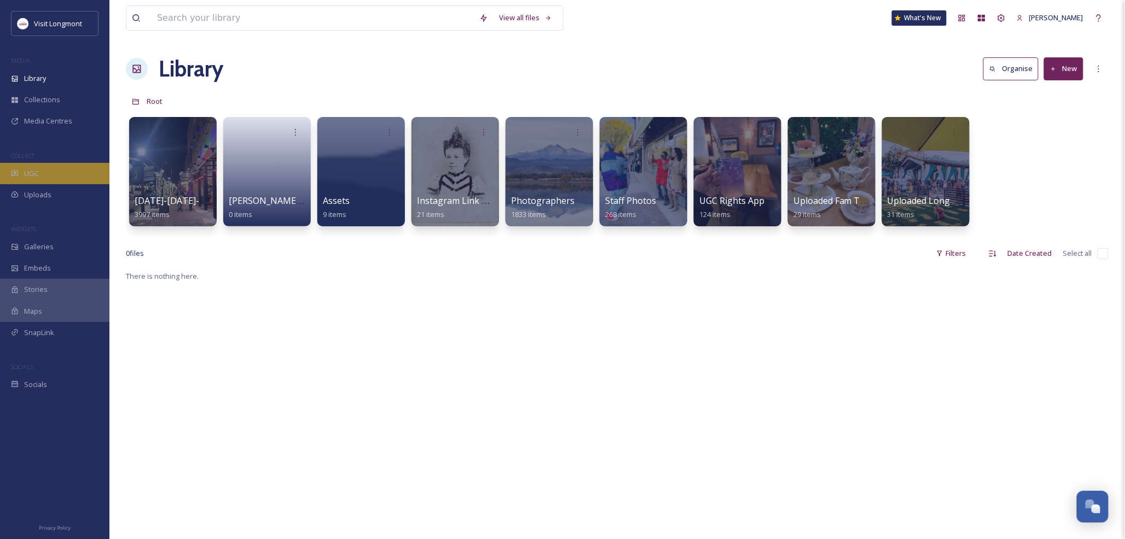
click at [21, 167] on div "UGC" at bounding box center [54, 173] width 109 height 21
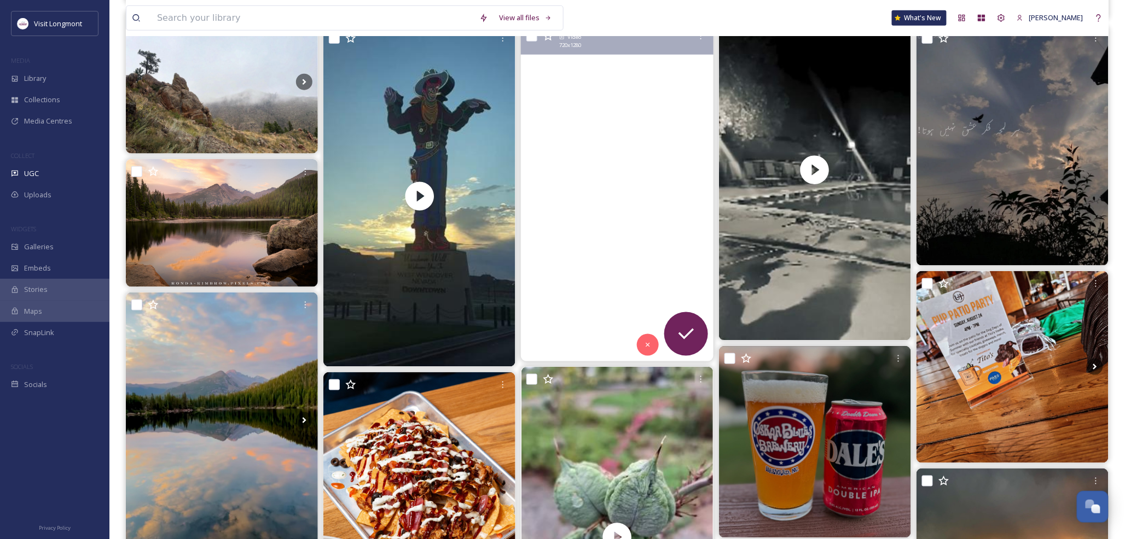
scroll to position [425, 0]
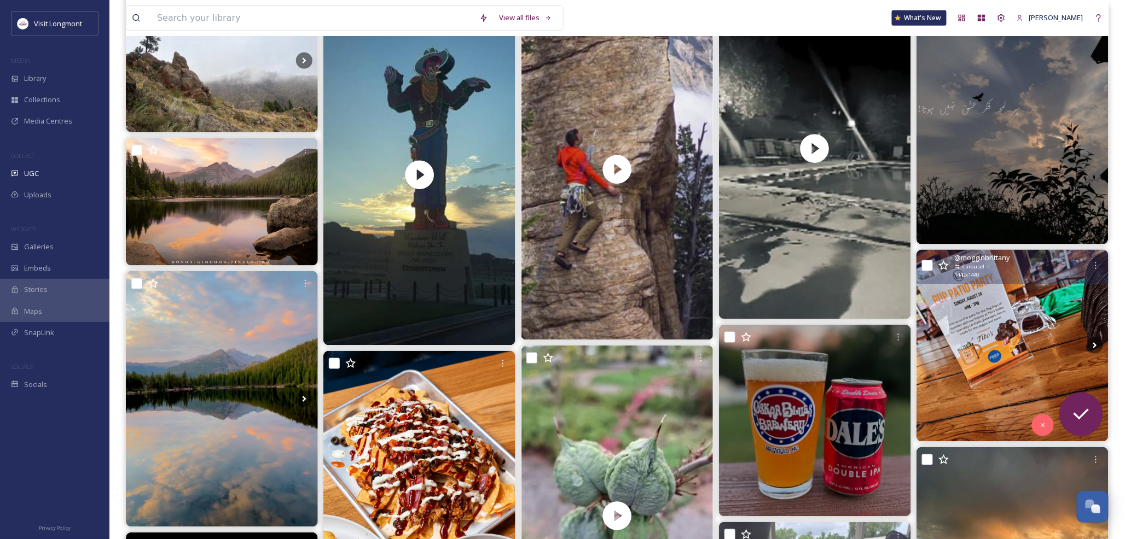
click at [985, 326] on img at bounding box center [1012, 346] width 192 height 192
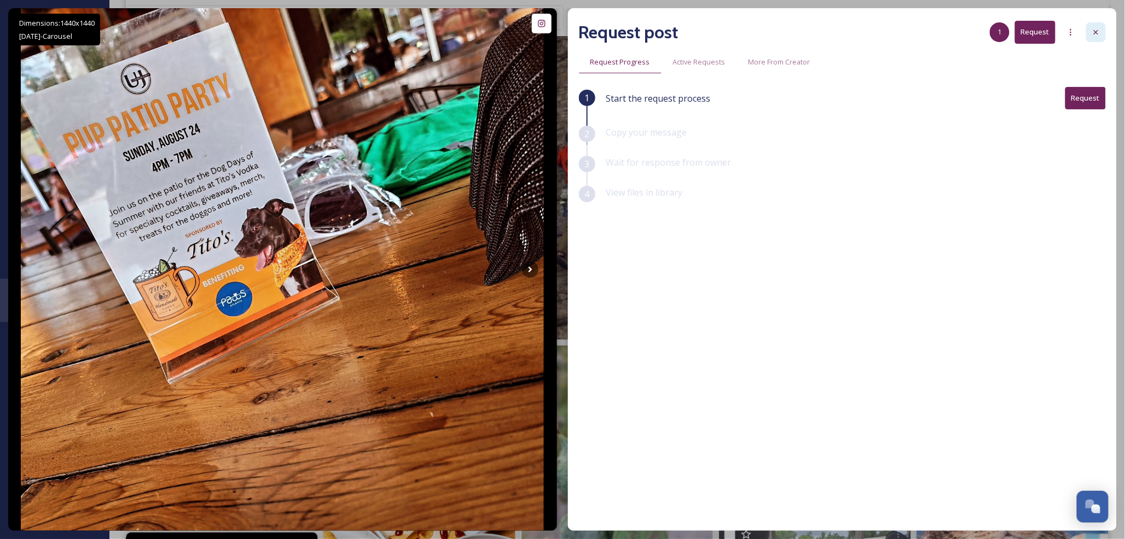
click at [1092, 30] on icon at bounding box center [1095, 32] width 9 height 9
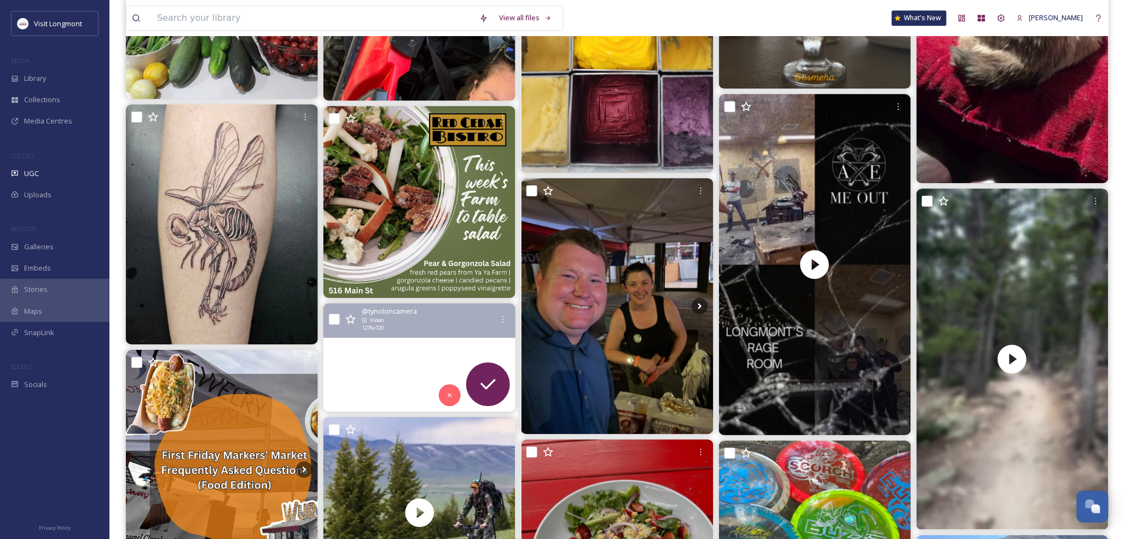
scroll to position [1458, 0]
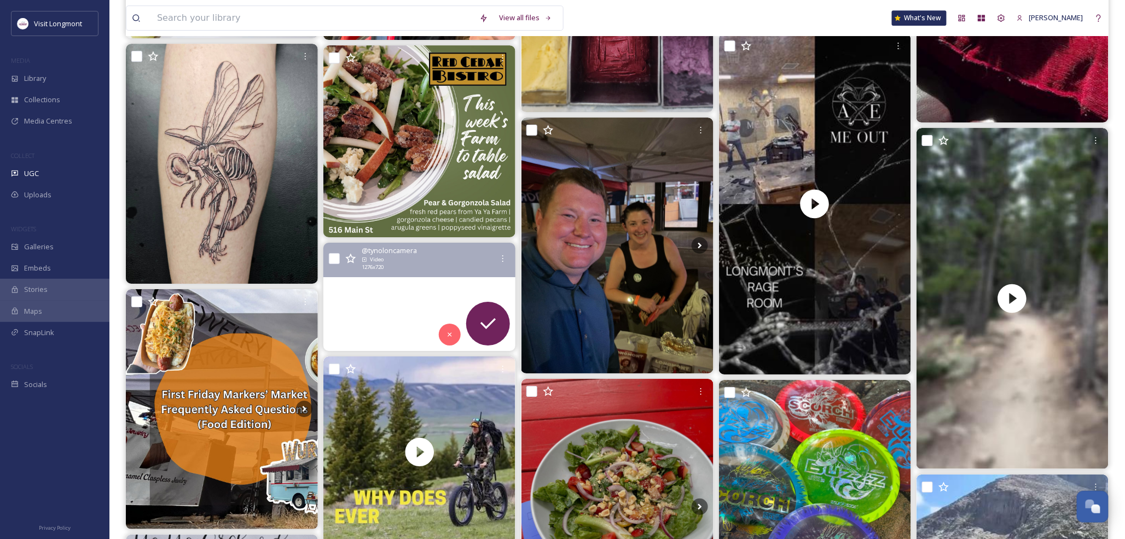
click at [387, 326] on video "Which national park has the best wildlife? #saveourparks #naturephotography #na…" at bounding box center [419, 297] width 192 height 108
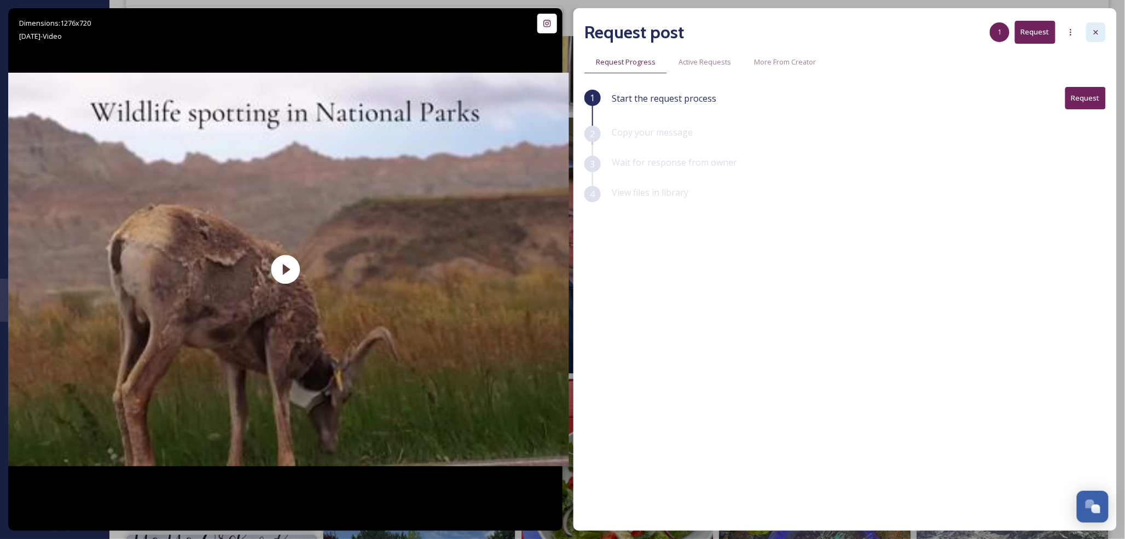
click at [1097, 32] on icon at bounding box center [1095, 32] width 9 height 9
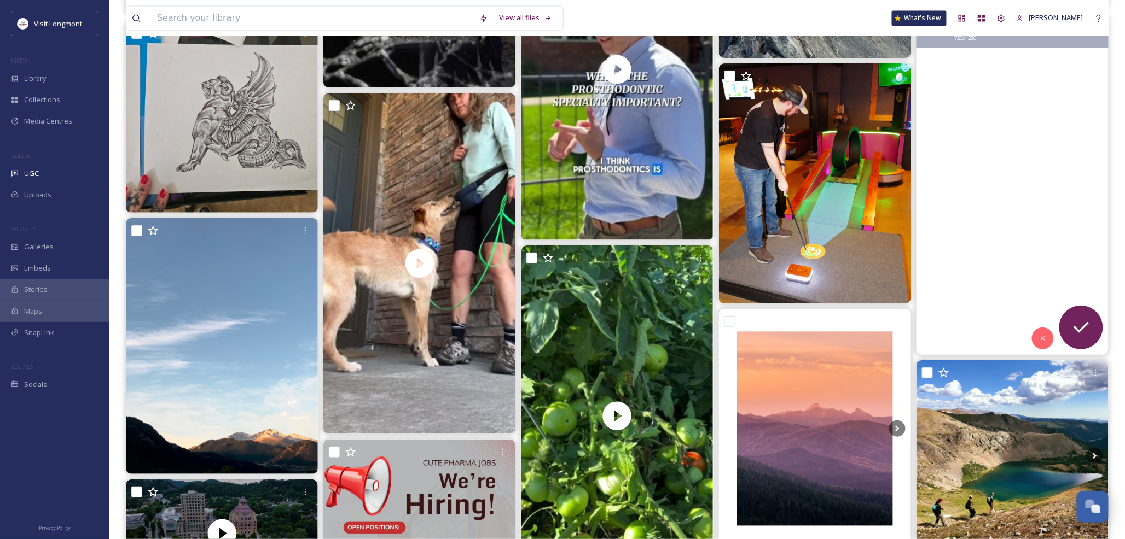
scroll to position [2553, 0]
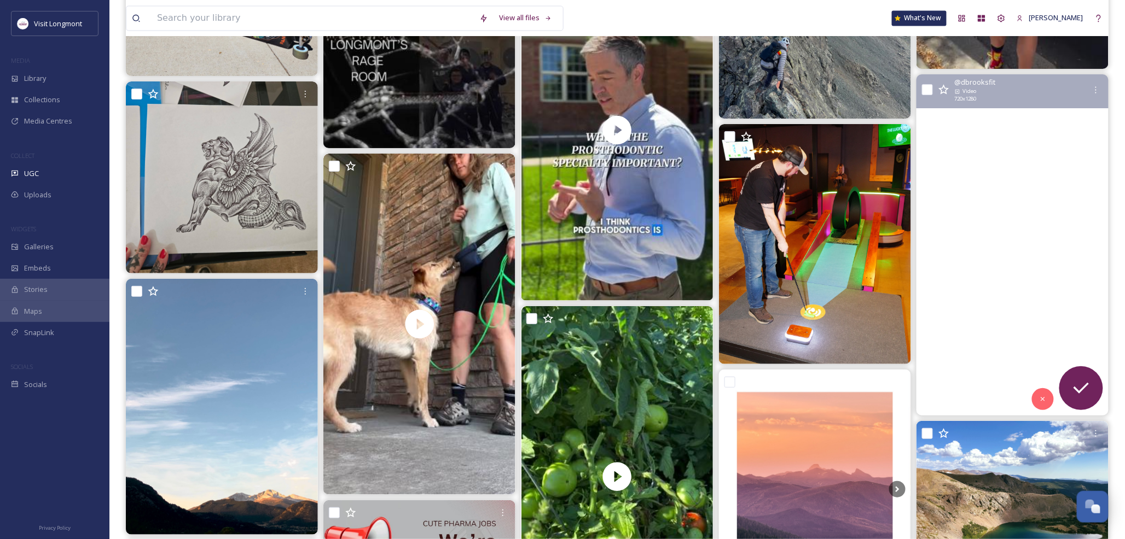
click at [988, 275] on video "#golf #longmont #dbrooksfit" at bounding box center [1012, 244] width 192 height 341
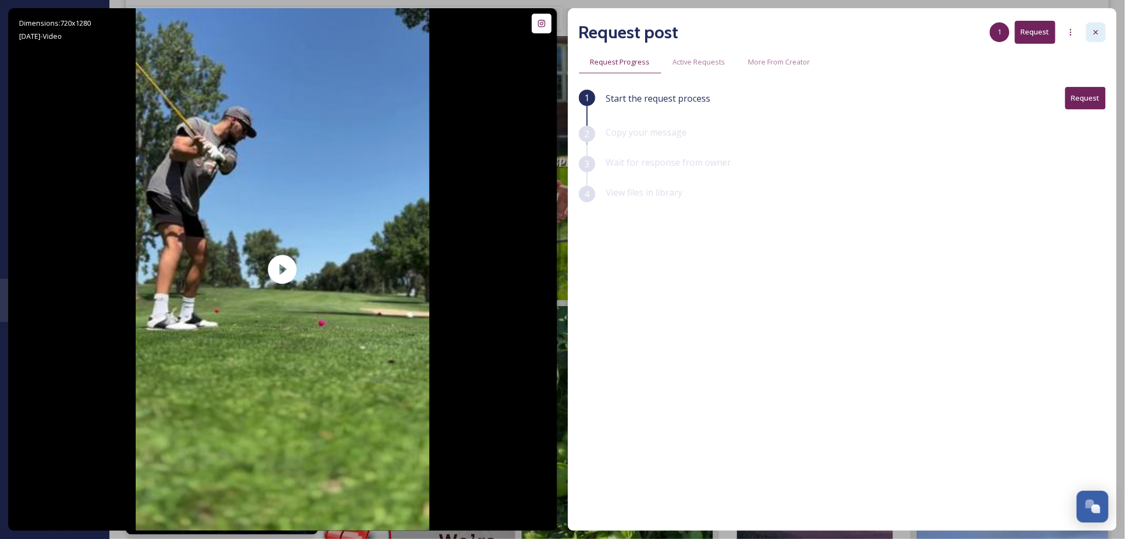
click at [1092, 30] on icon at bounding box center [1095, 32] width 9 height 9
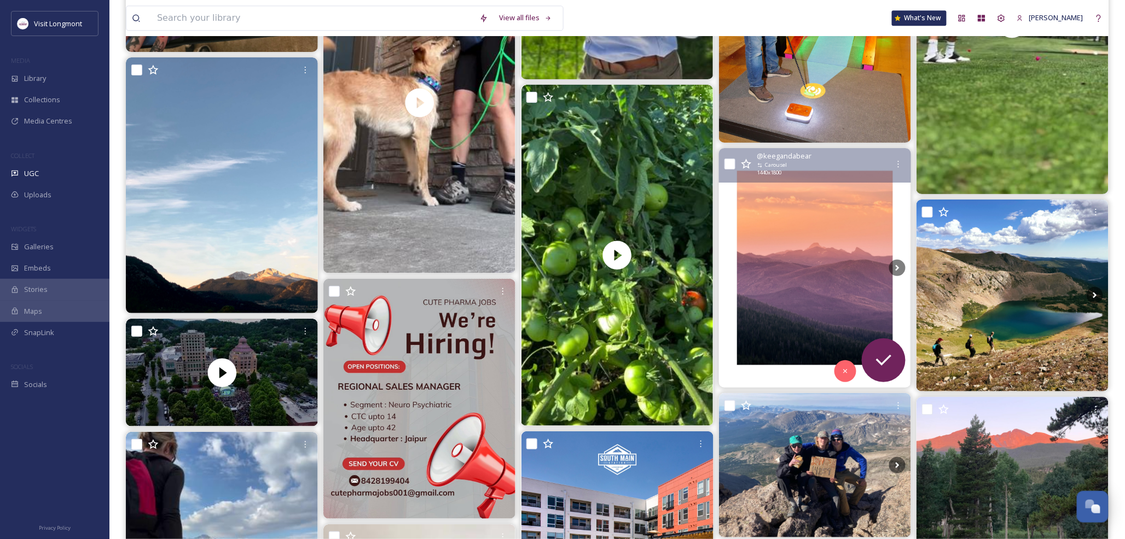
scroll to position [2796, 0]
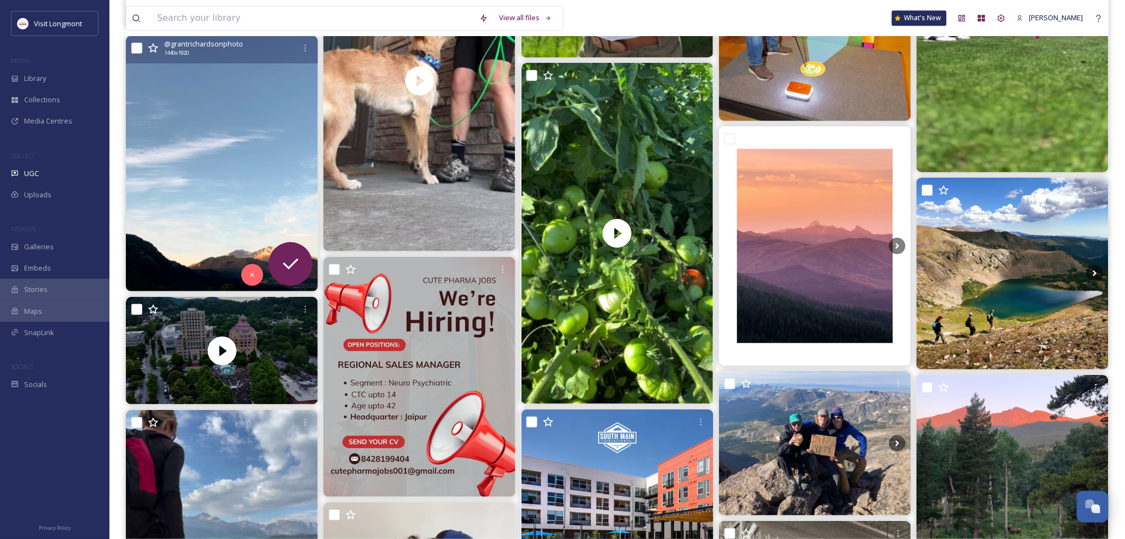
click at [246, 184] on img at bounding box center [222, 164] width 192 height 256
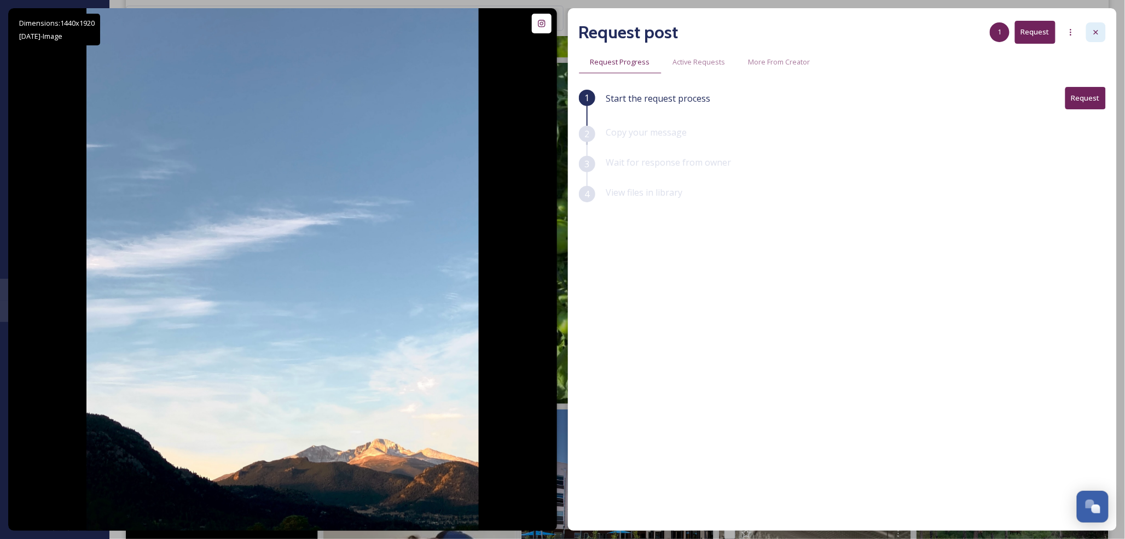
click at [1092, 31] on icon at bounding box center [1095, 32] width 9 height 9
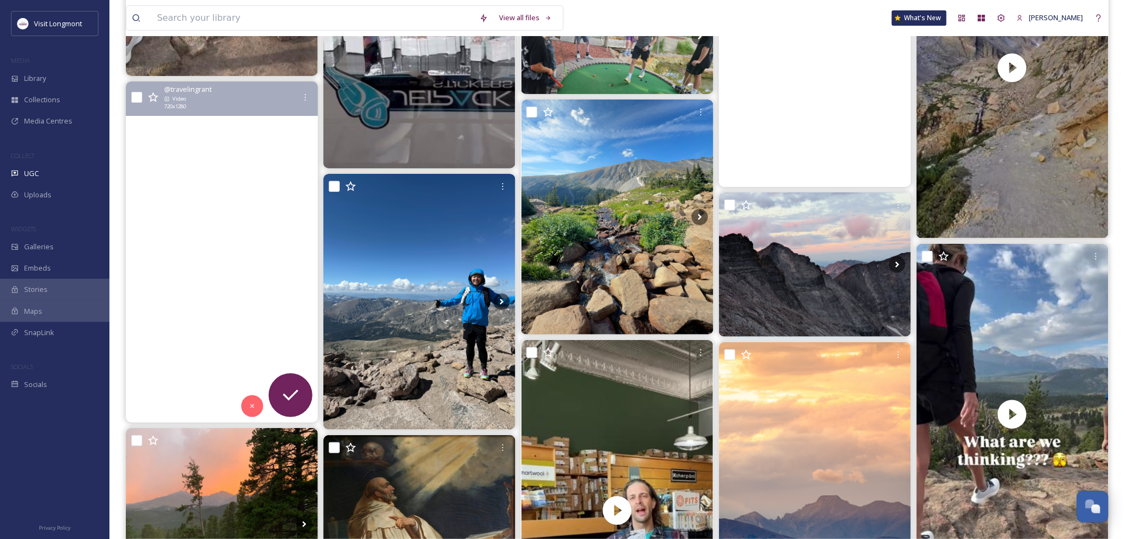
scroll to position [3465, 0]
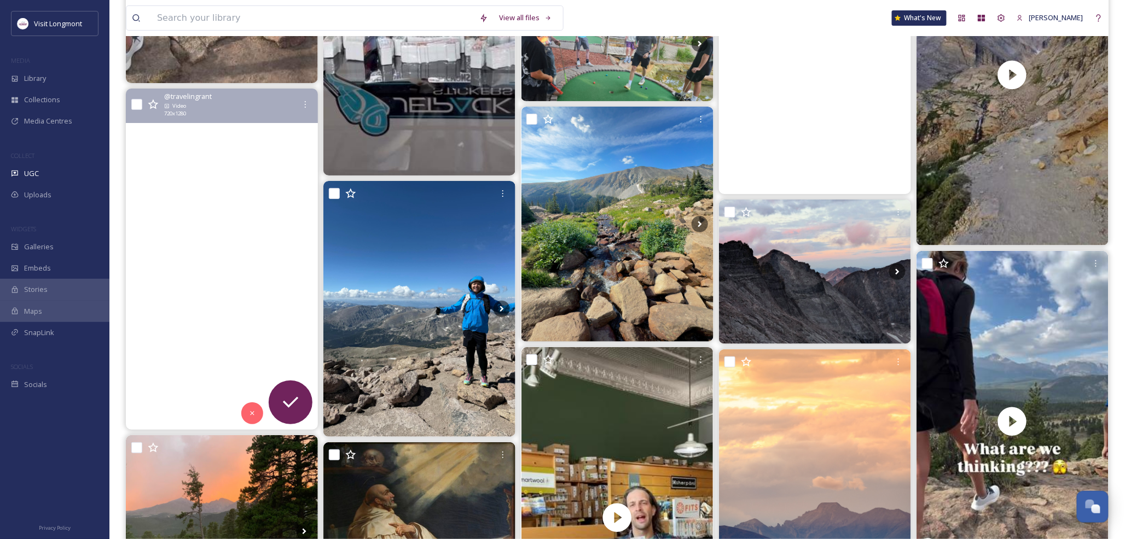
click at [192, 291] on video "Love those Colorado sunsets! #colorado #sunset #longspeak #longmont #lightroom" at bounding box center [222, 259] width 192 height 341
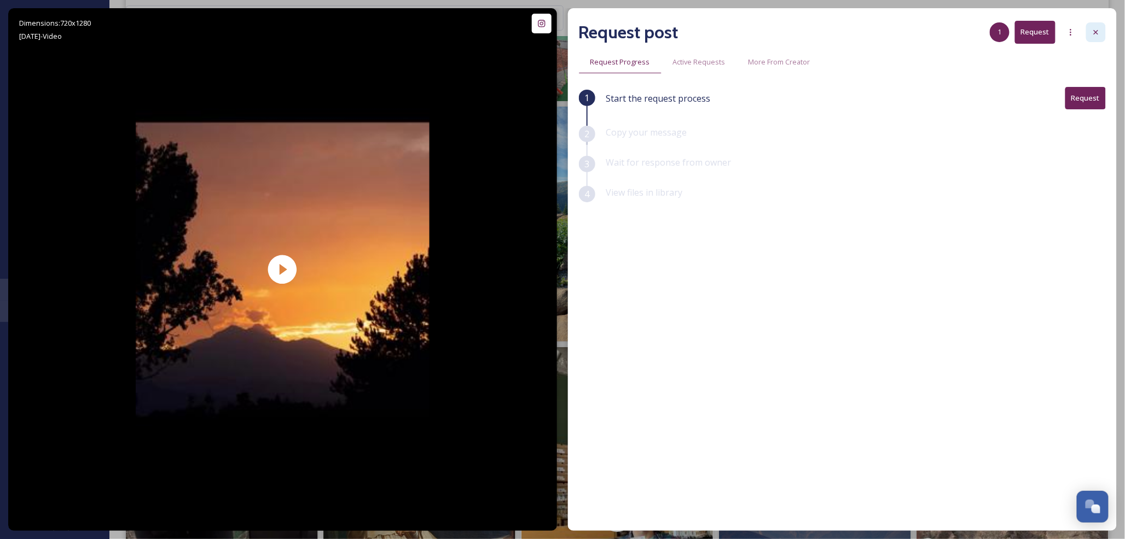
click at [1100, 28] on icon at bounding box center [1095, 32] width 9 height 9
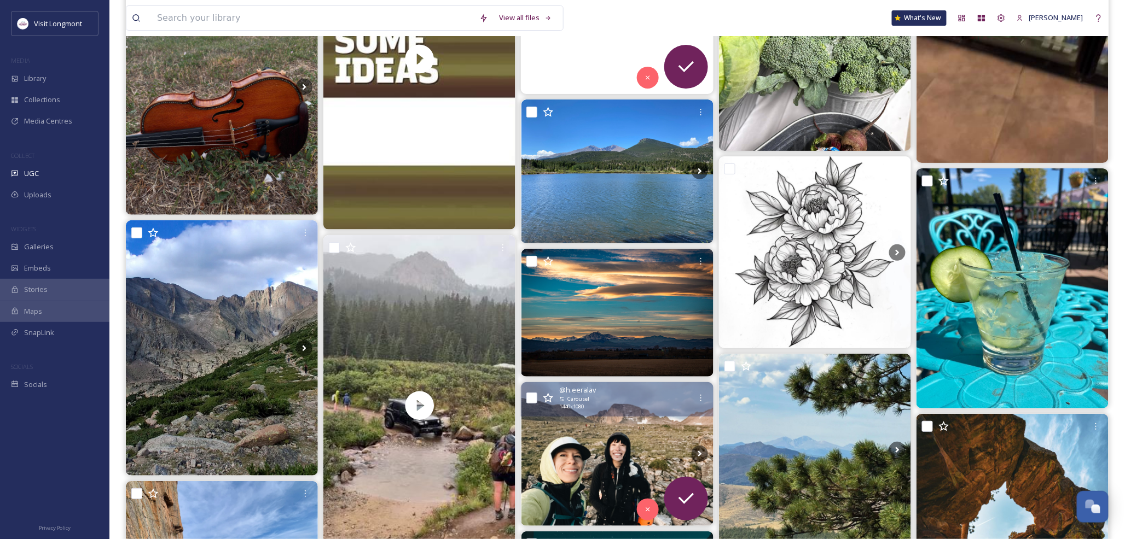
scroll to position [5106, 0]
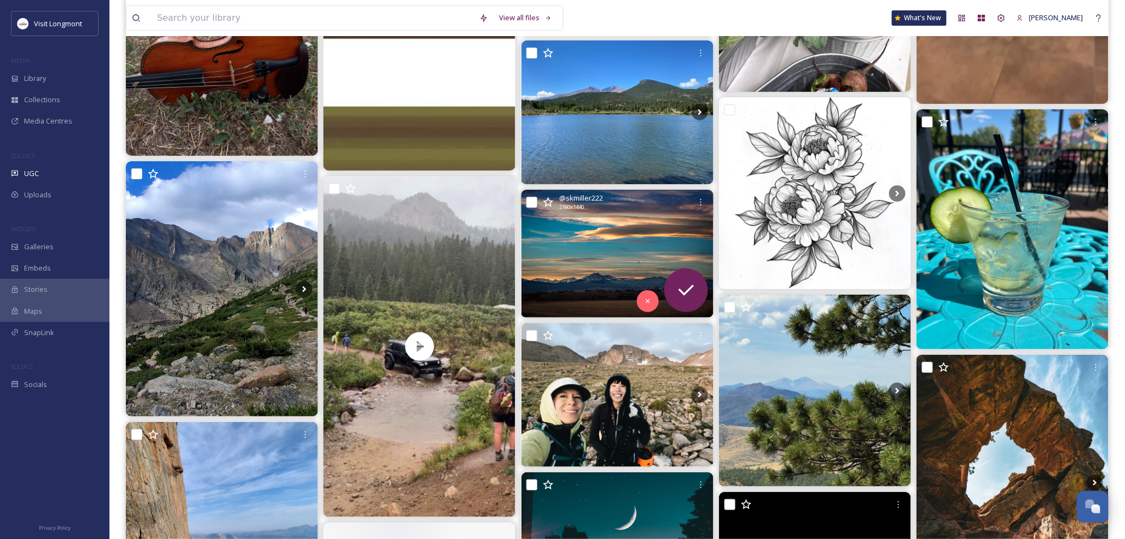
click at [556, 293] on img at bounding box center [617, 254] width 192 height 128
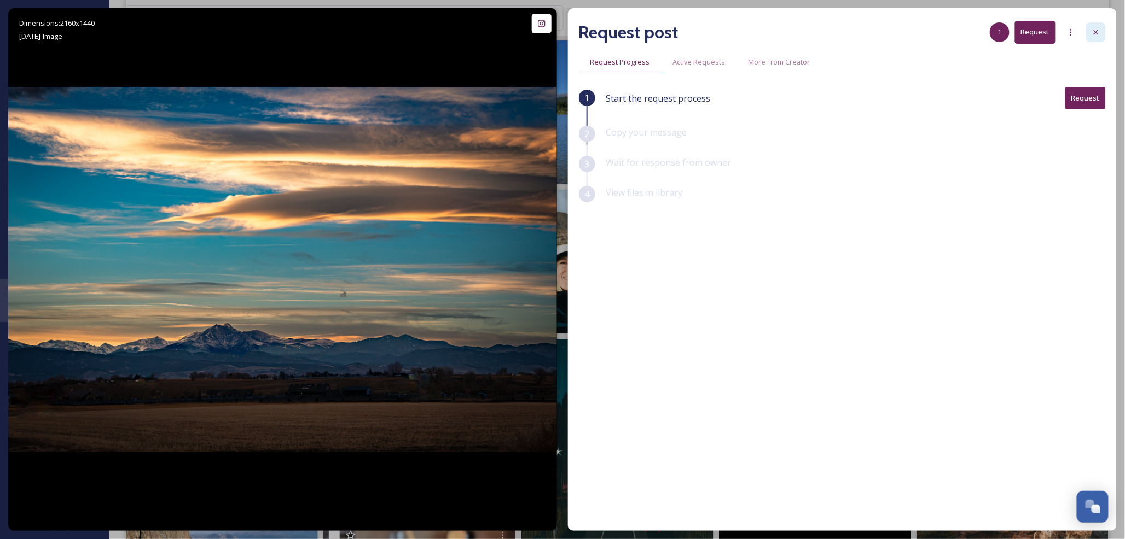
click at [1101, 33] on div at bounding box center [1096, 32] width 20 height 20
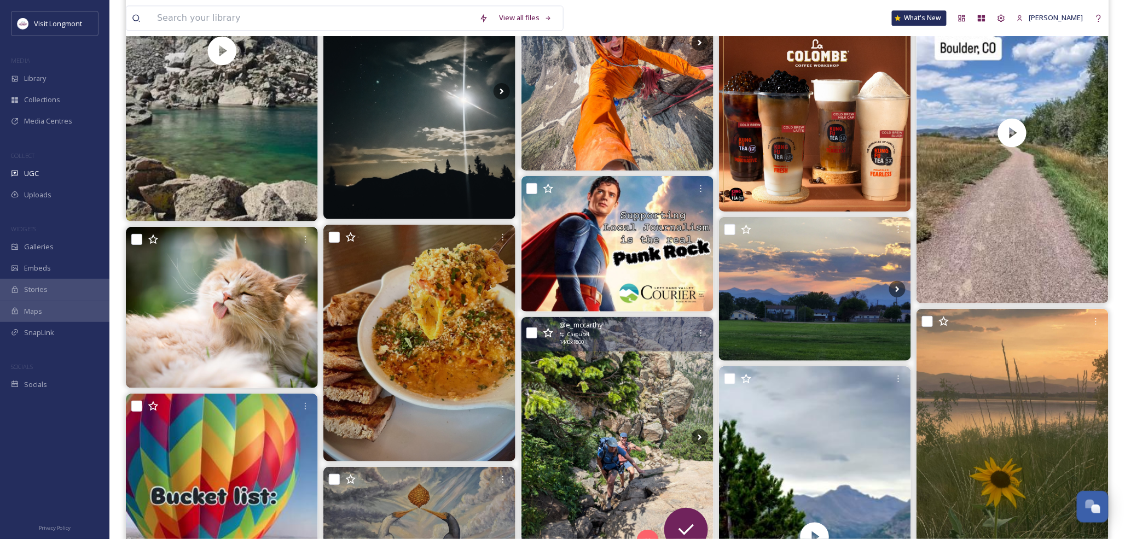
scroll to position [6261, 0]
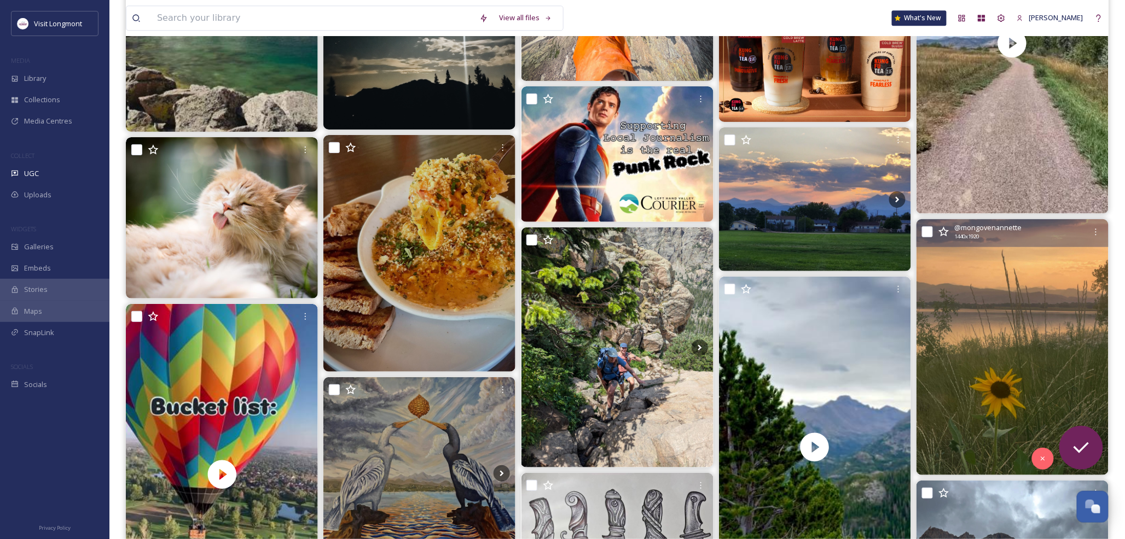
click at [1026, 338] on img at bounding box center [1012, 347] width 192 height 256
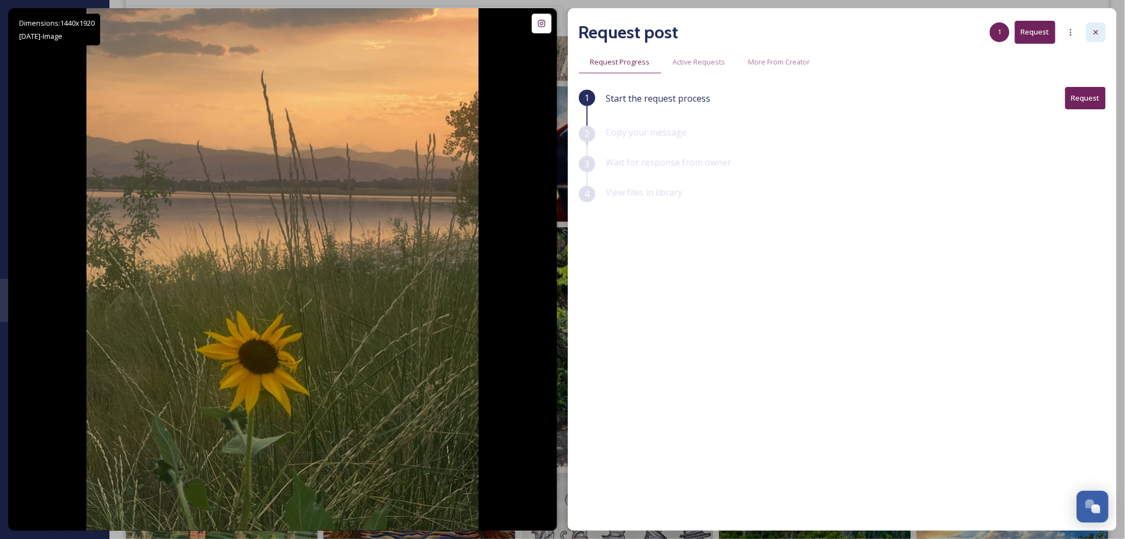
click at [1092, 33] on icon at bounding box center [1095, 32] width 9 height 9
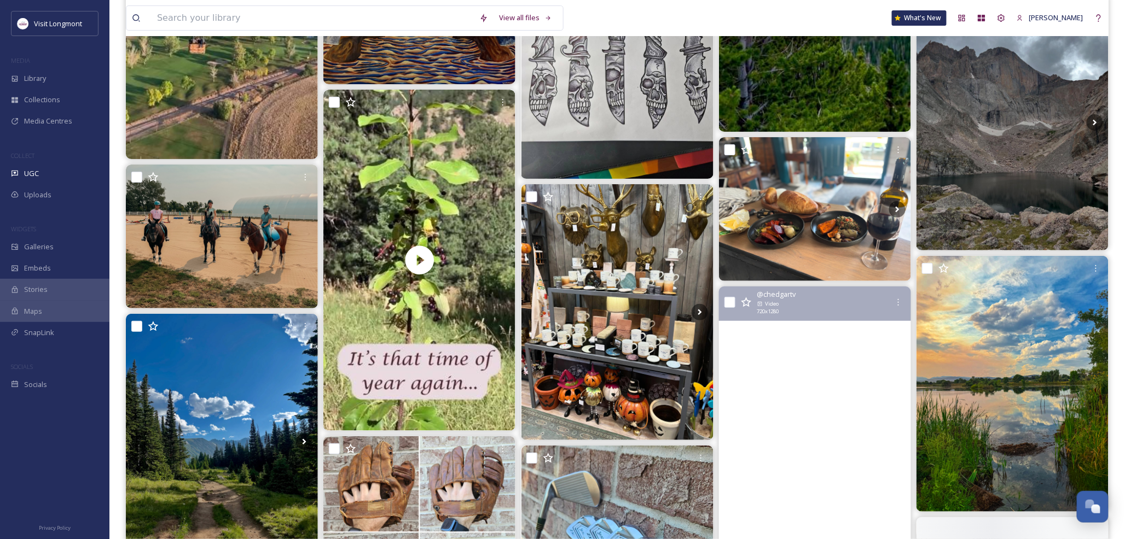
scroll to position [6929, 0]
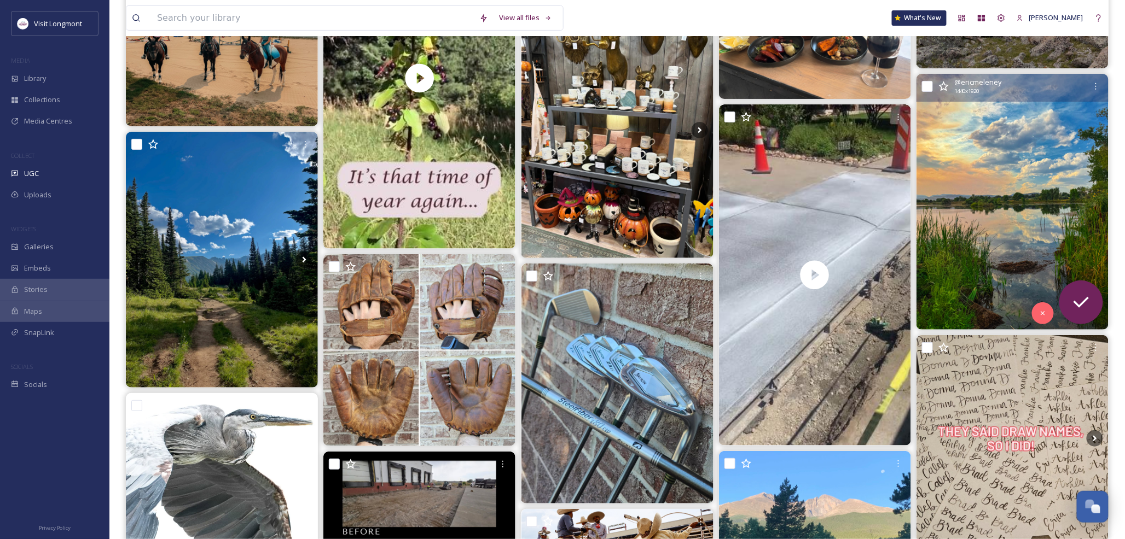
click at [987, 226] on img at bounding box center [1012, 202] width 192 height 256
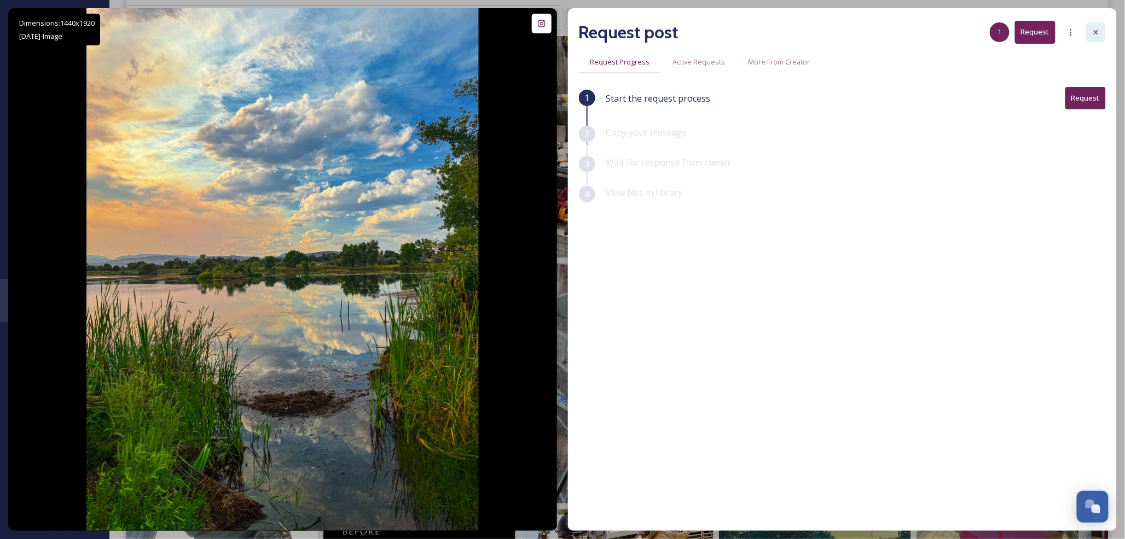
click at [1092, 31] on icon at bounding box center [1095, 32] width 9 height 9
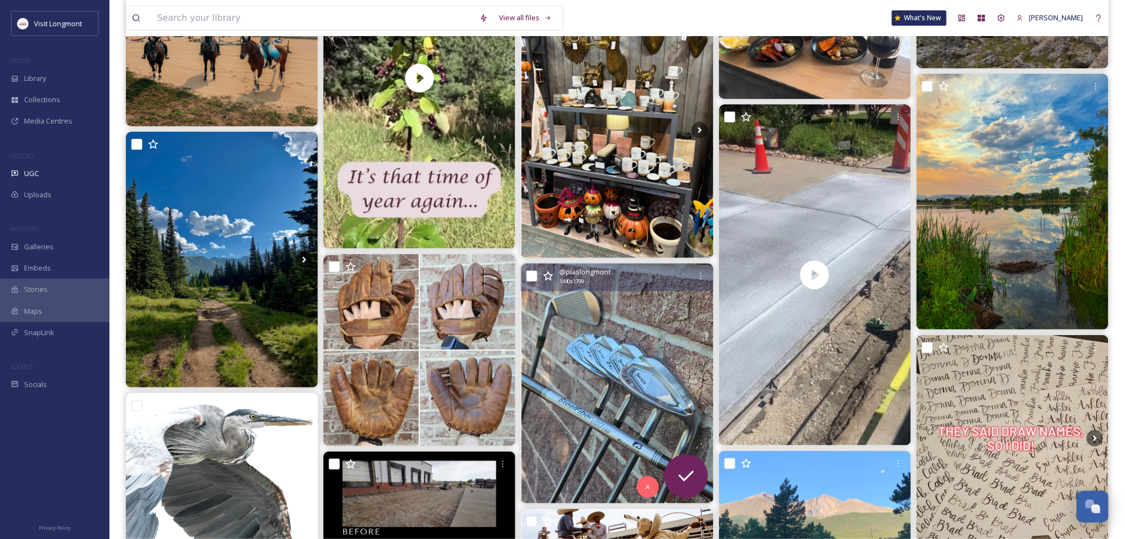
scroll to position [7233, 0]
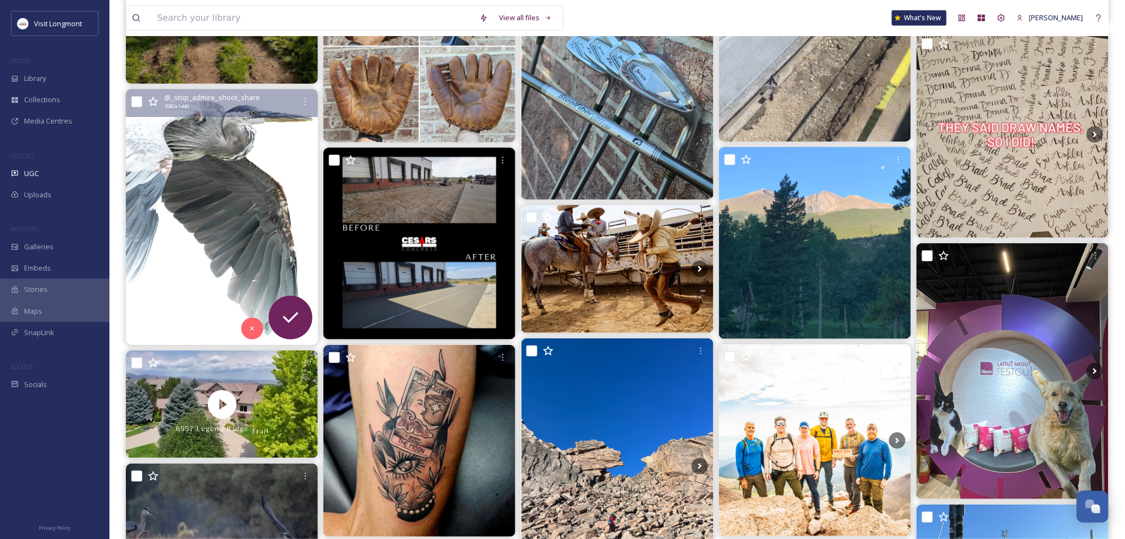
click at [188, 212] on img at bounding box center [222, 217] width 192 height 256
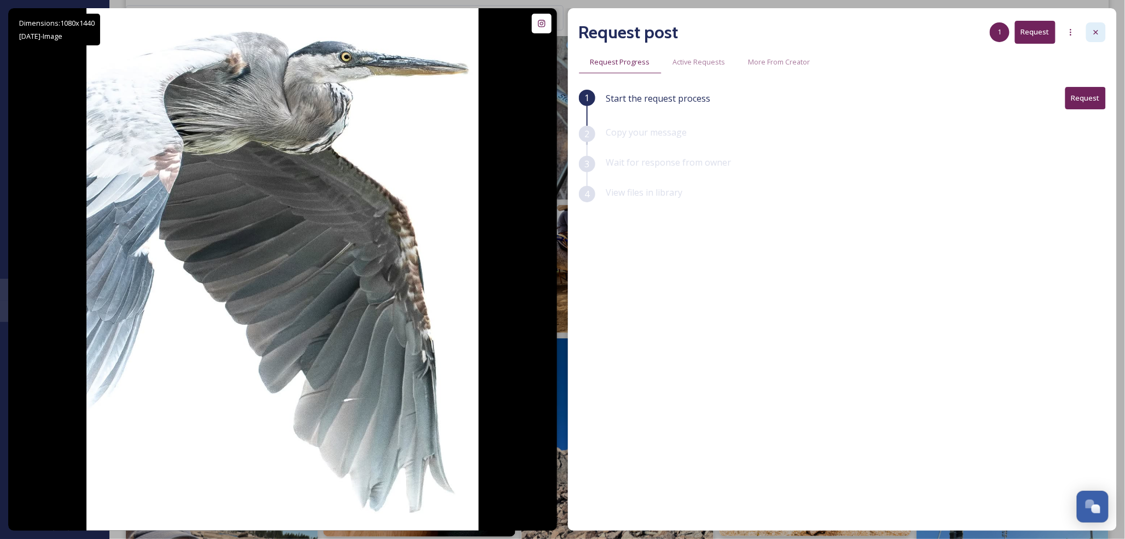
click at [1097, 34] on icon at bounding box center [1096, 32] width 4 height 4
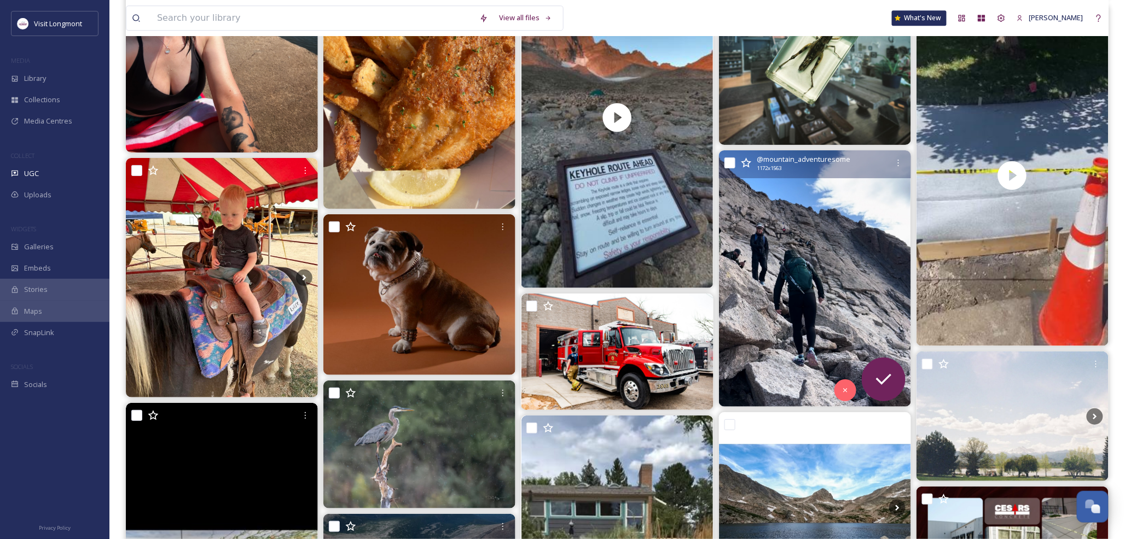
scroll to position [8267, 0]
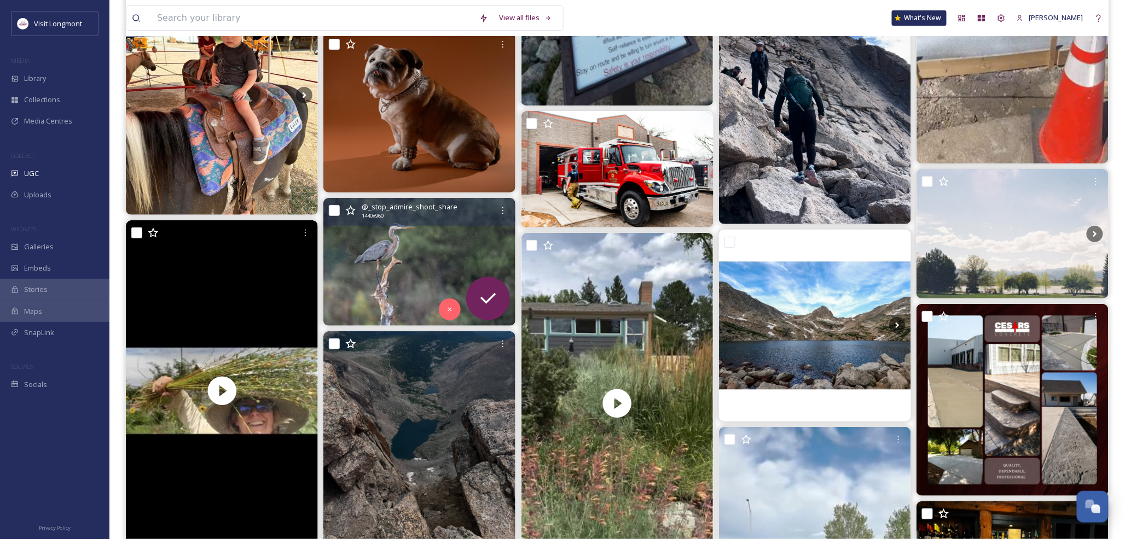
click at [409, 261] on img at bounding box center [419, 262] width 192 height 128
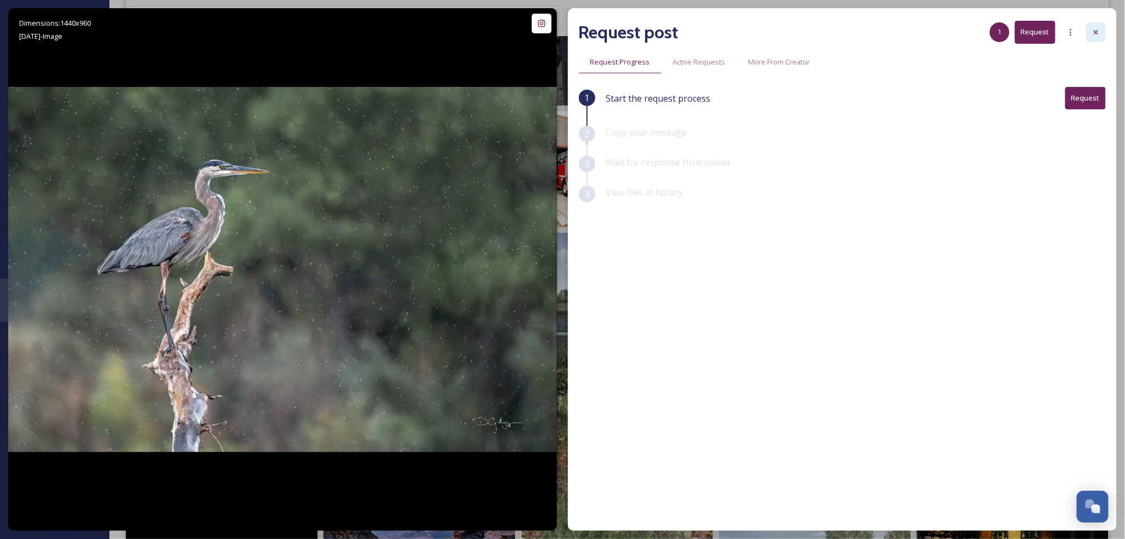
click at [1097, 33] on icon at bounding box center [1095, 32] width 9 height 9
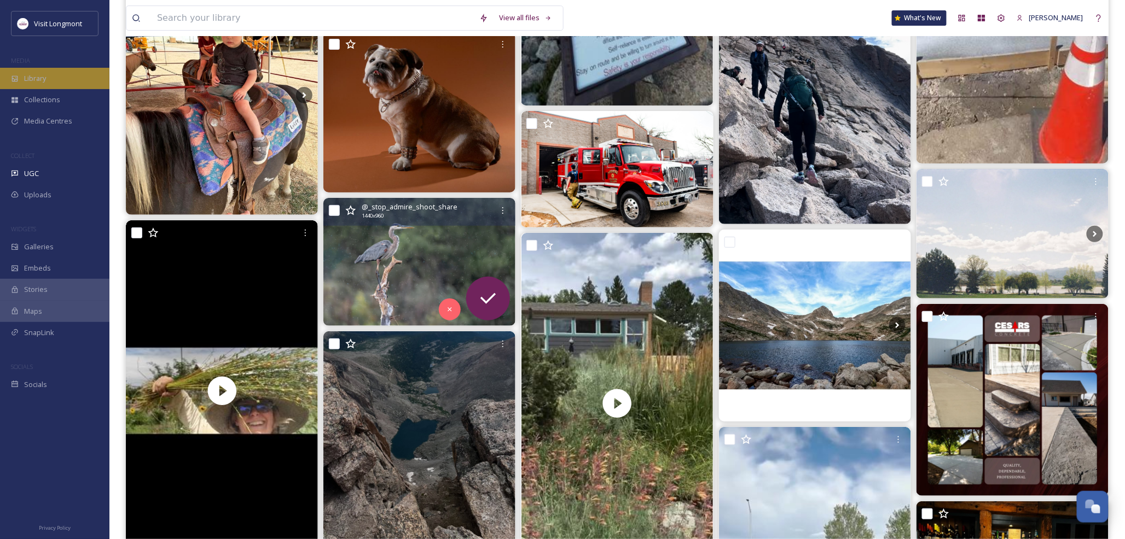
scroll to position [7963, 0]
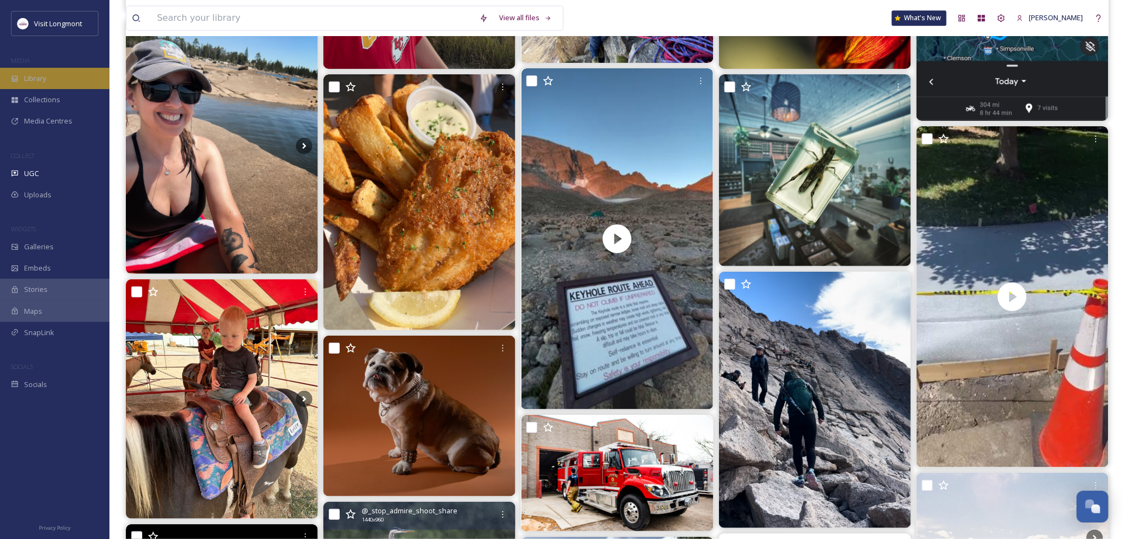
click at [31, 80] on span "Library" at bounding box center [35, 78] width 22 height 10
